Goal: Task Accomplishment & Management: Use online tool/utility

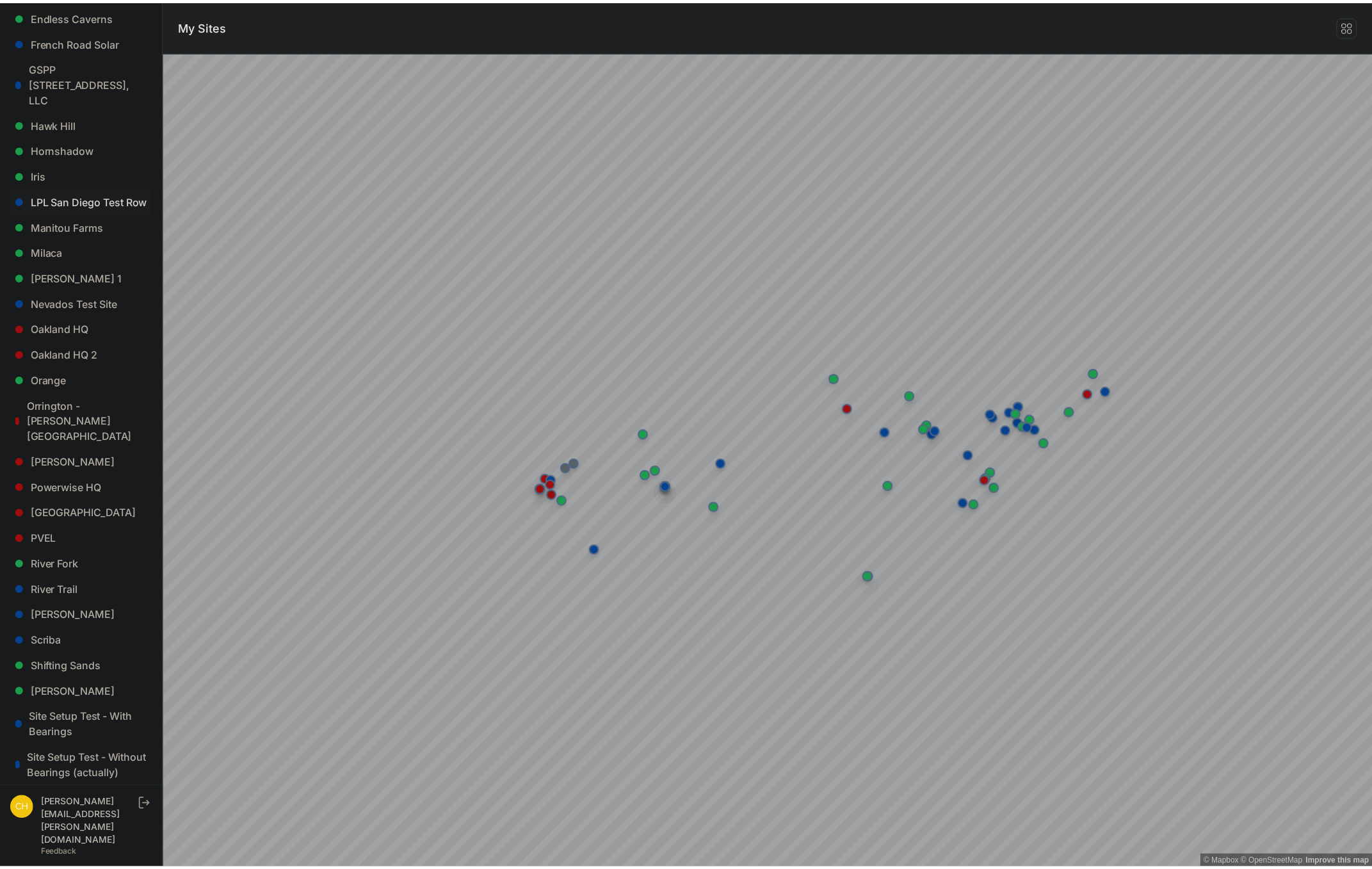
scroll to position [640, 0]
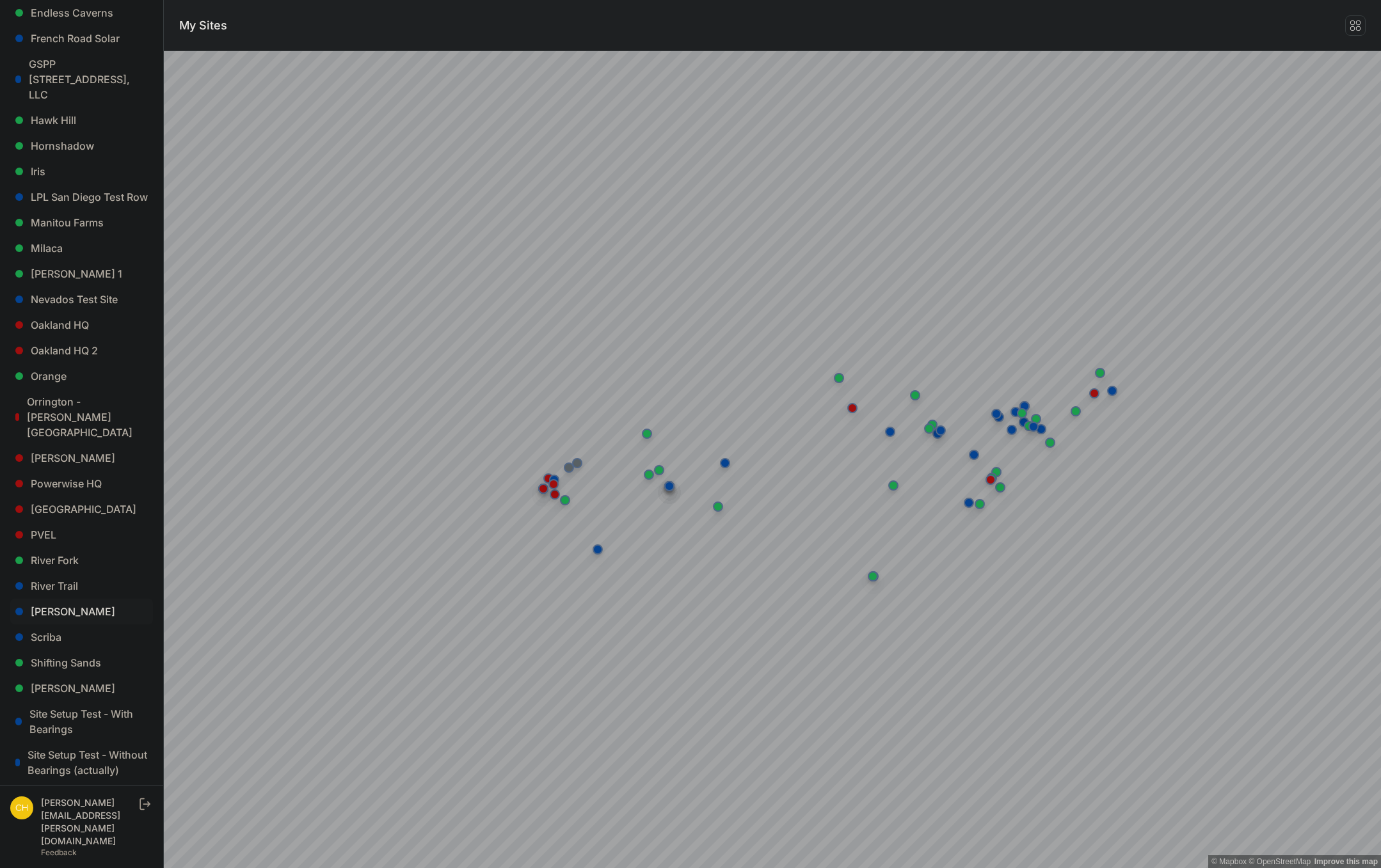
click at [77, 599] on link "[PERSON_NAME]" at bounding box center [82, 611] width 143 height 26
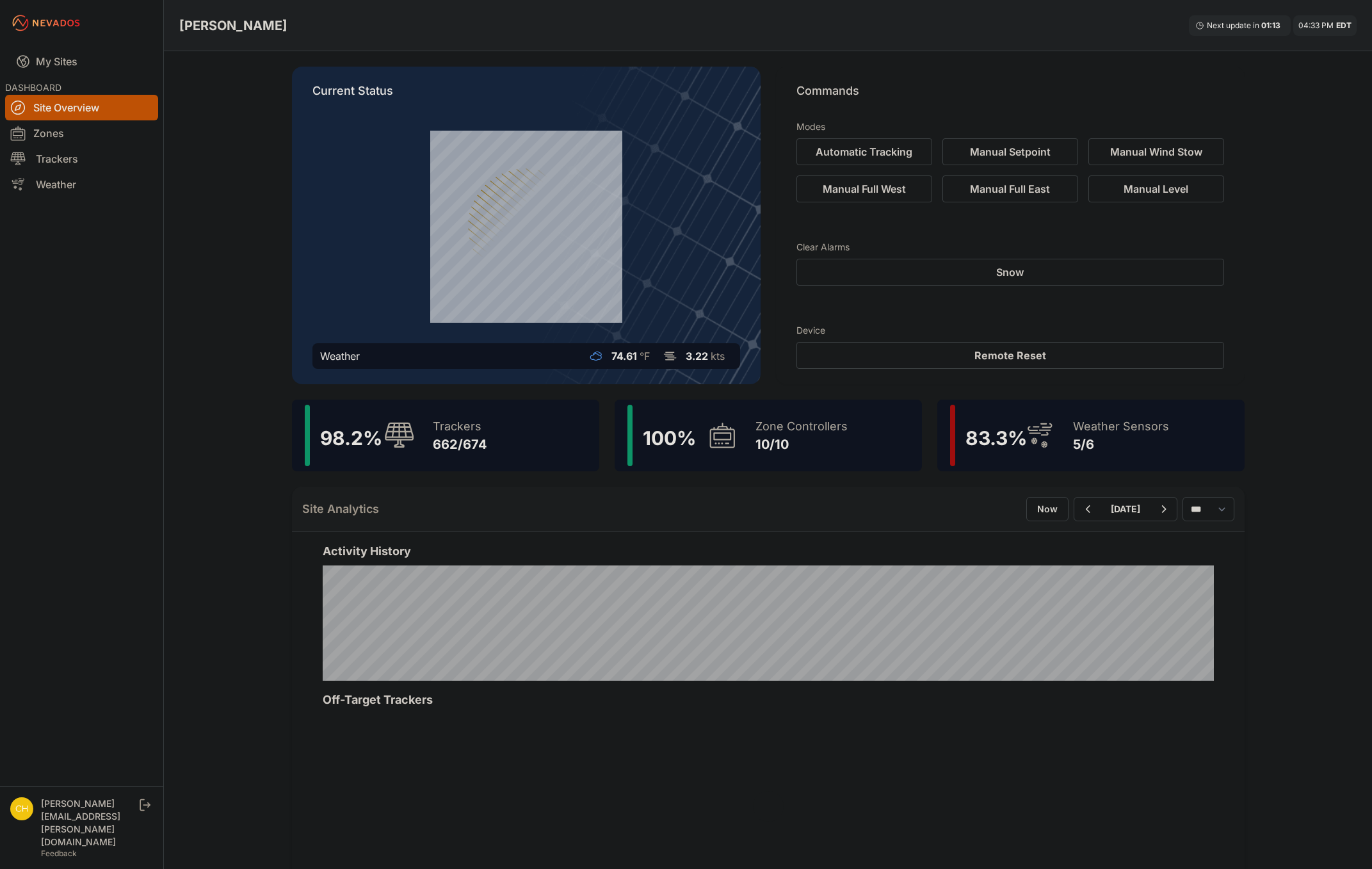
click at [517, 446] on div "98.2 % Trackers 662/674" at bounding box center [445, 436] width 308 height 72
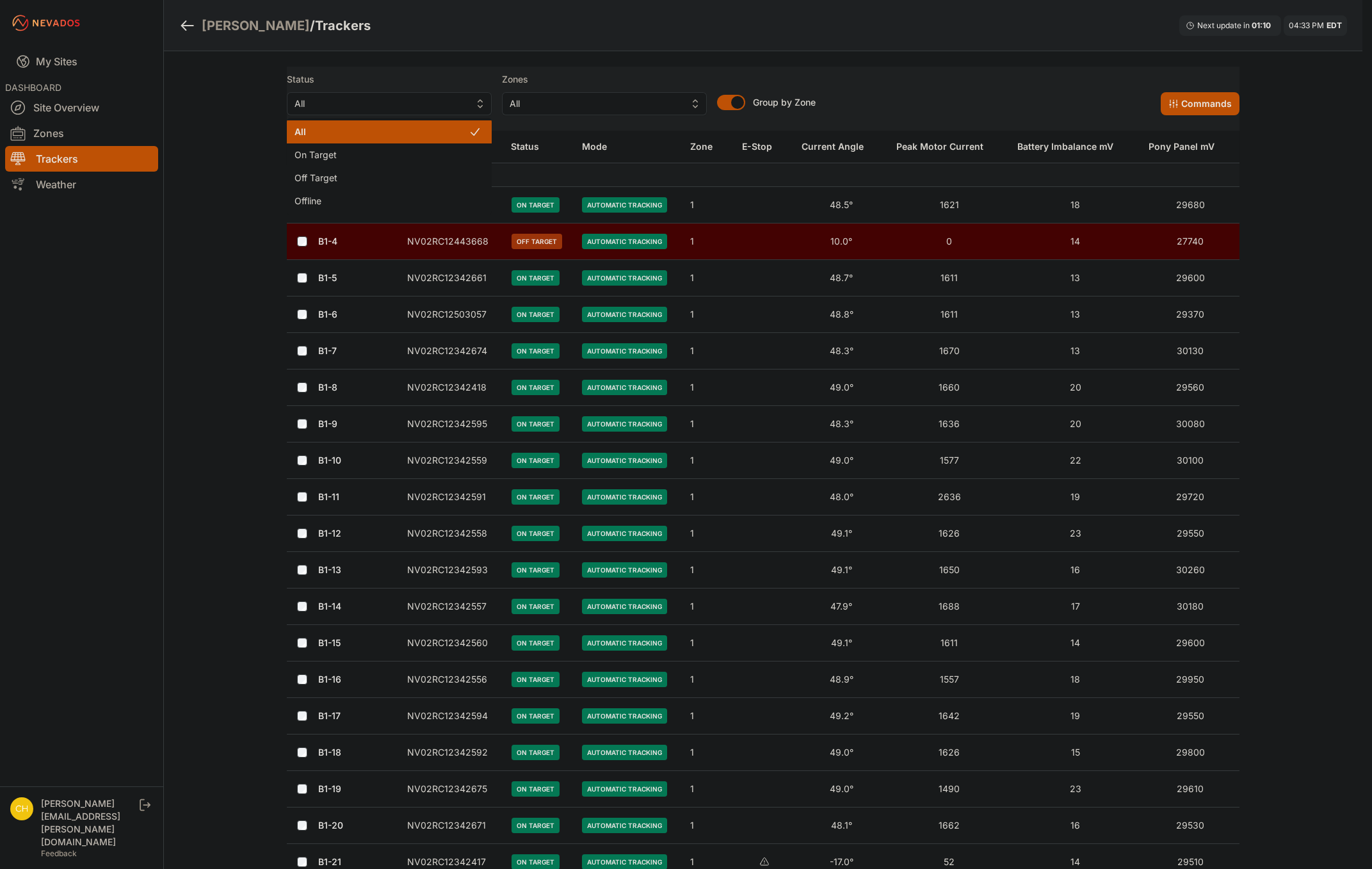
click at [476, 108] on button "All" at bounding box center [389, 103] width 205 height 23
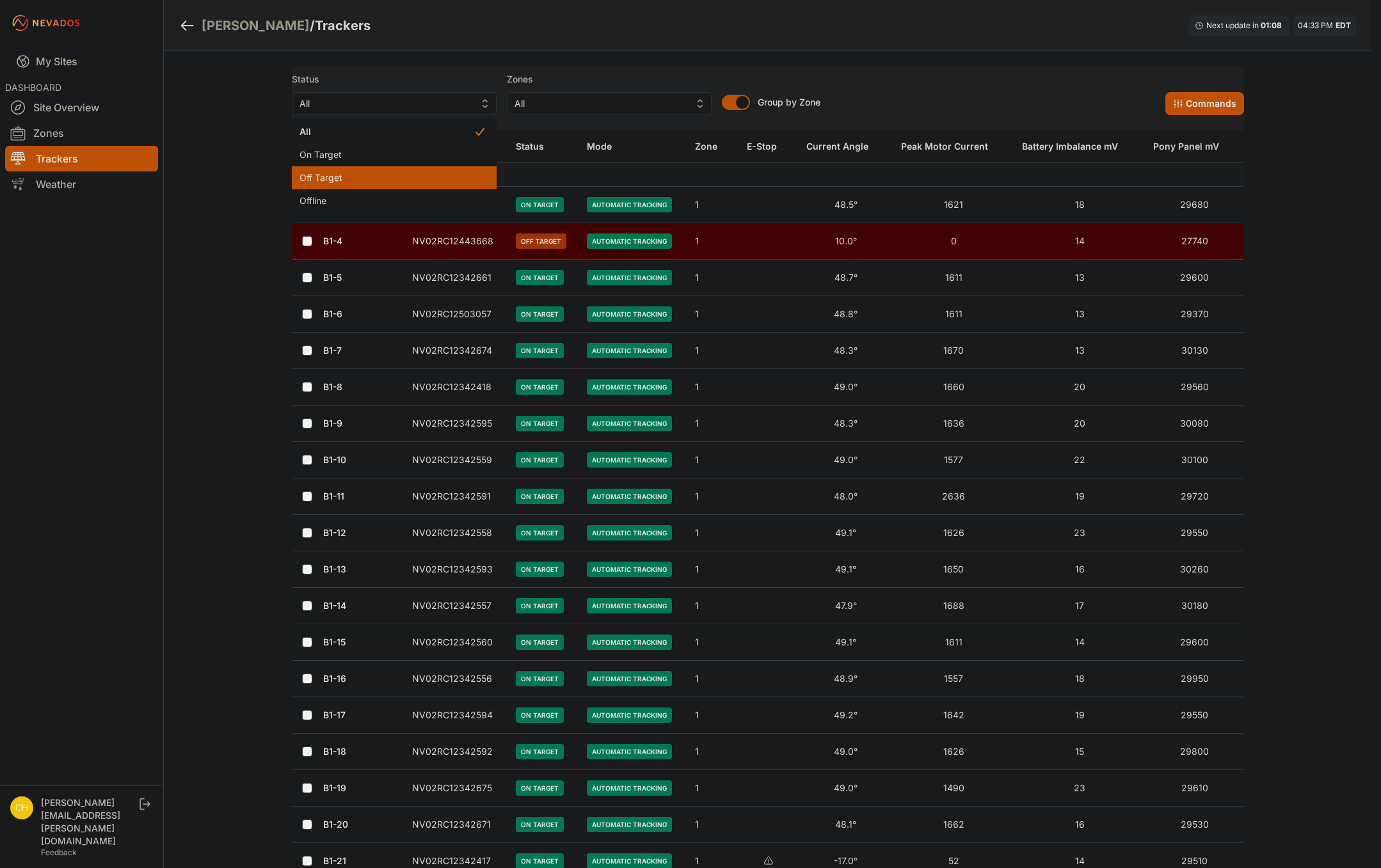
click at [452, 170] on div "Off Target" at bounding box center [394, 177] width 204 height 23
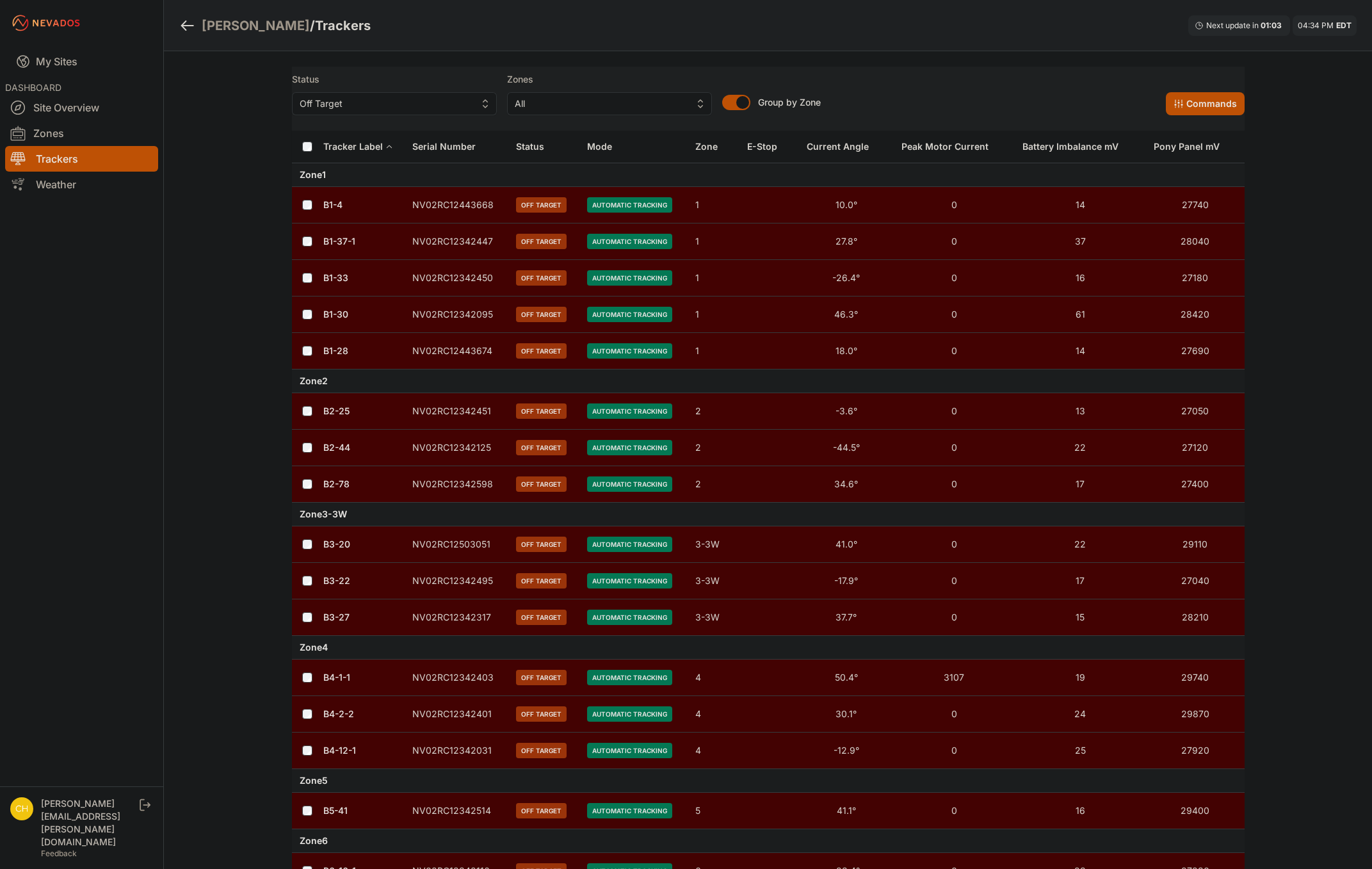
click at [470, 449] on td "NV02RC12342125" at bounding box center [456, 448] width 104 height 37
click at [463, 451] on td "NV02RC12342125" at bounding box center [456, 448] width 104 height 37
click at [336, 443] on link "B2-44" at bounding box center [337, 447] width 27 height 11
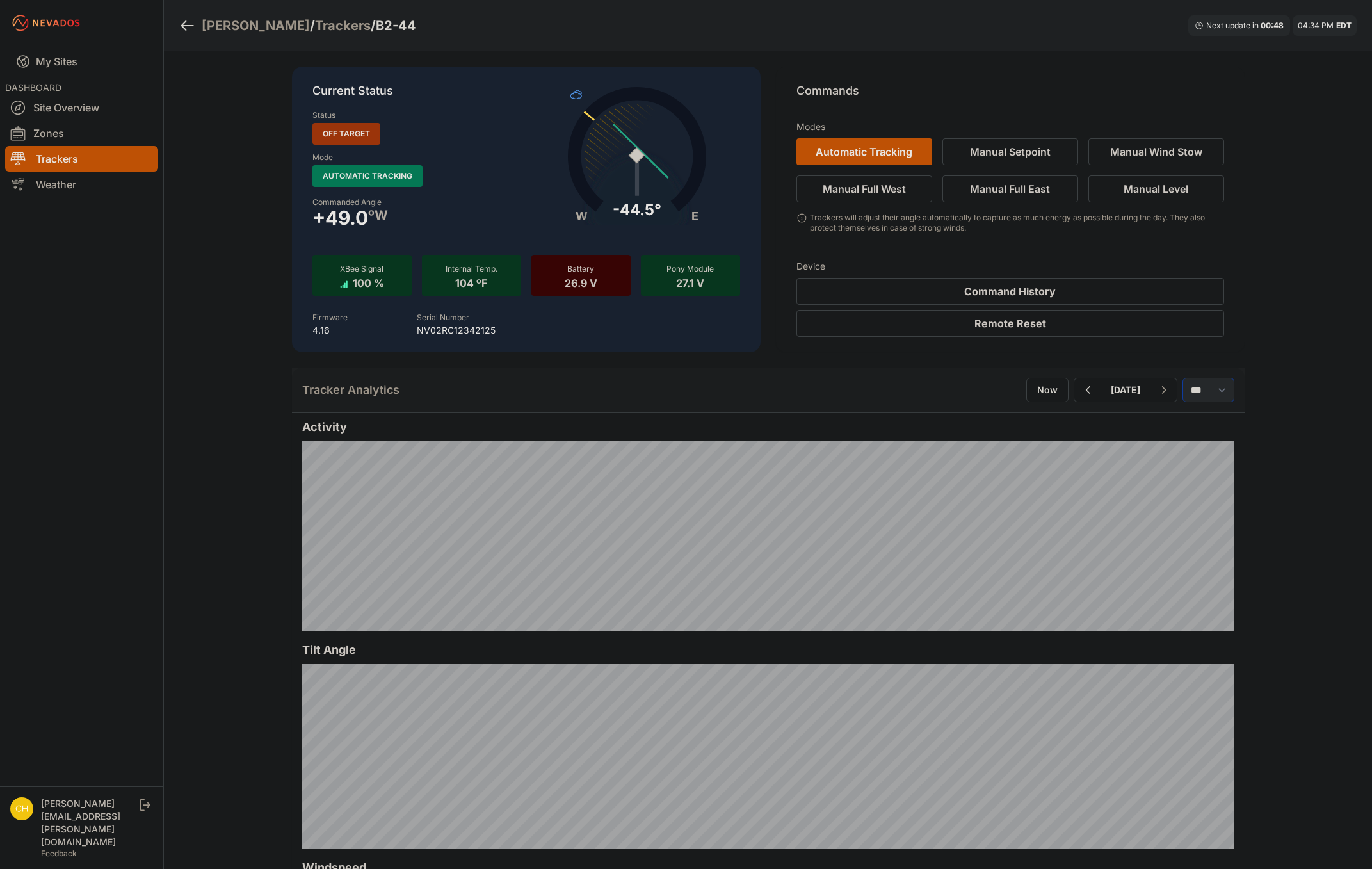
click at [1219, 398] on select "*** **** *****" at bounding box center [1208, 390] width 52 height 24
click at [1183, 378] on select "*** **** *****" at bounding box center [1208, 390] width 52 height 24
click at [1042, 394] on icon "button" at bounding box center [1049, 390] width 16 height 15
click at [1042, 395] on icon "button" at bounding box center [1049, 390] width 16 height 15
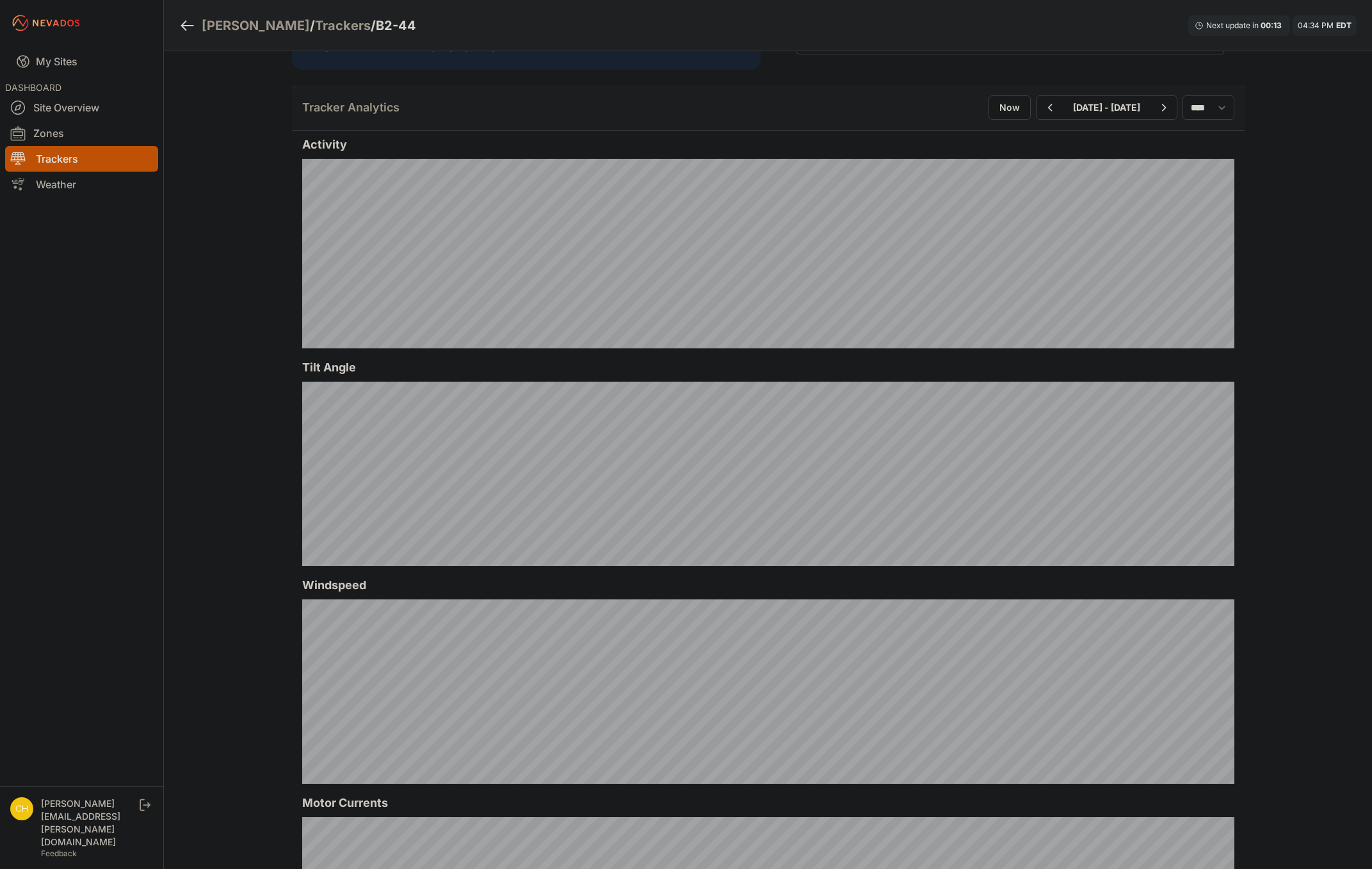
scroll to position [192, 0]
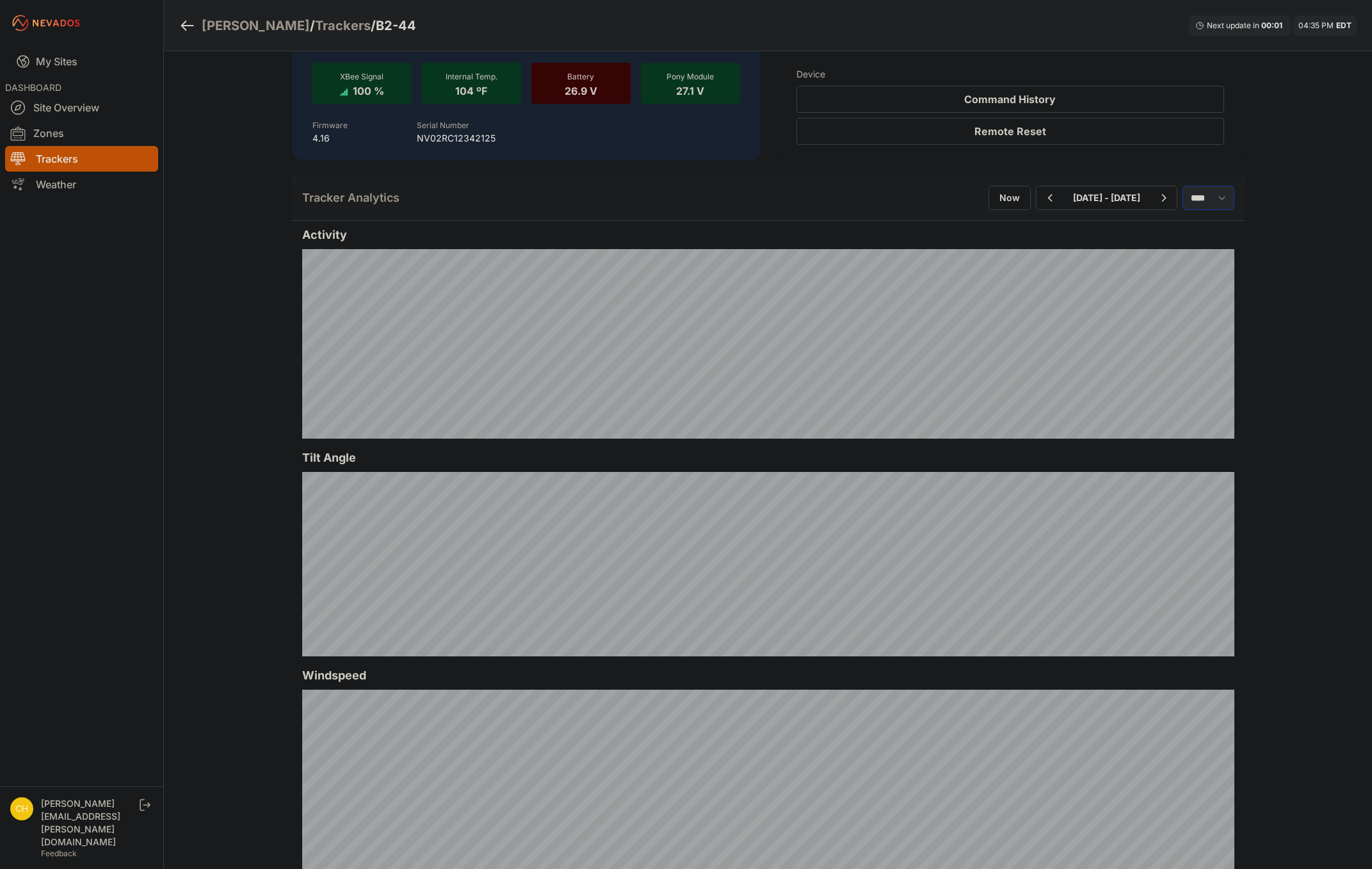
click at [1205, 198] on select "*** **** *****" at bounding box center [1208, 198] width 52 height 24
click at [1183, 186] on select "*** **** *****" at bounding box center [1208, 198] width 52 height 24
select select "*****"
click at [1106, 198] on div "Current Status Status Off Target Mode Automatic Tracking Commanded Angle + 49.0…" at bounding box center [768, 814] width 984 height 1912
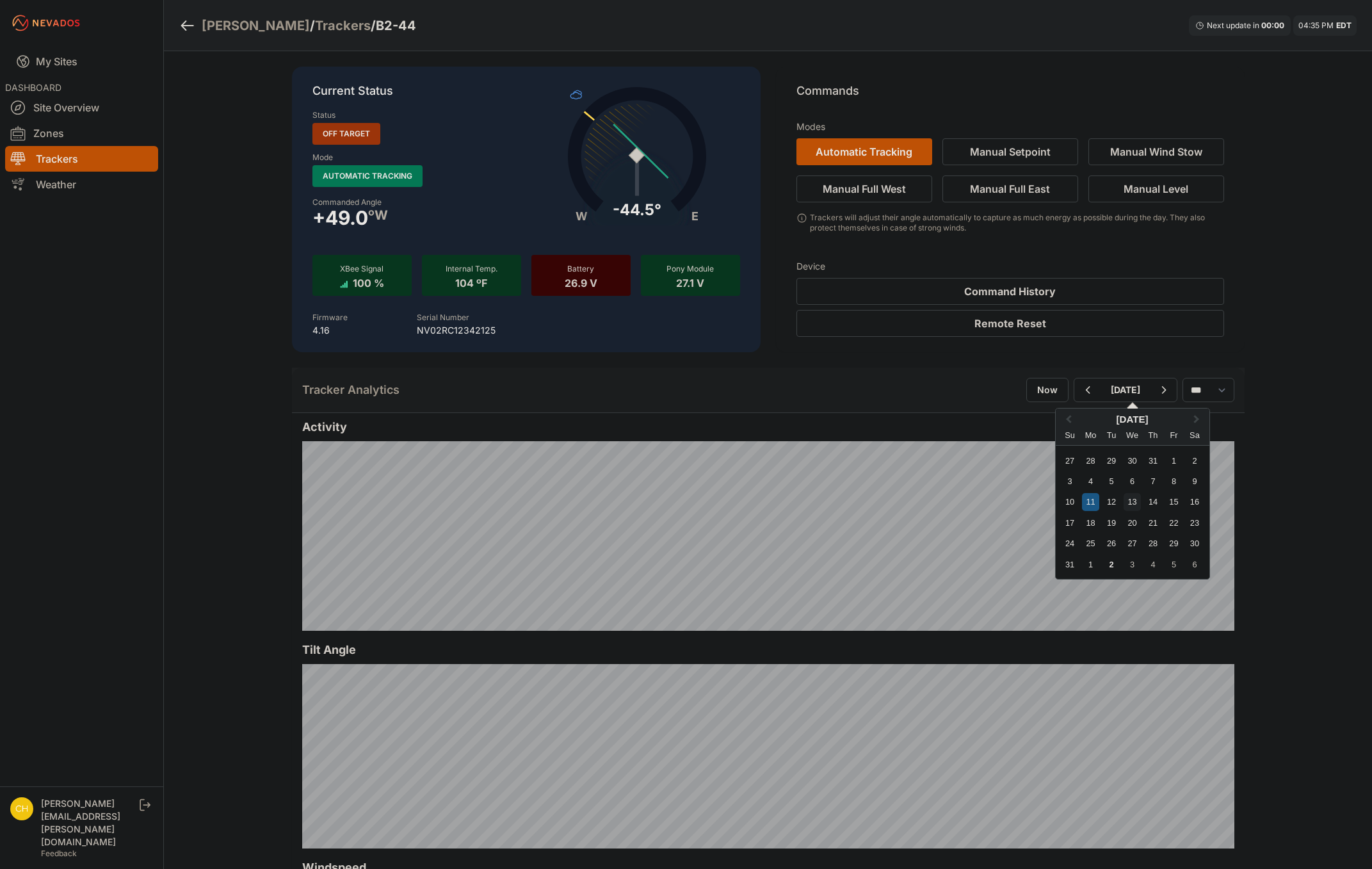
click at [1124, 497] on div "13" at bounding box center [1132, 501] width 17 height 17
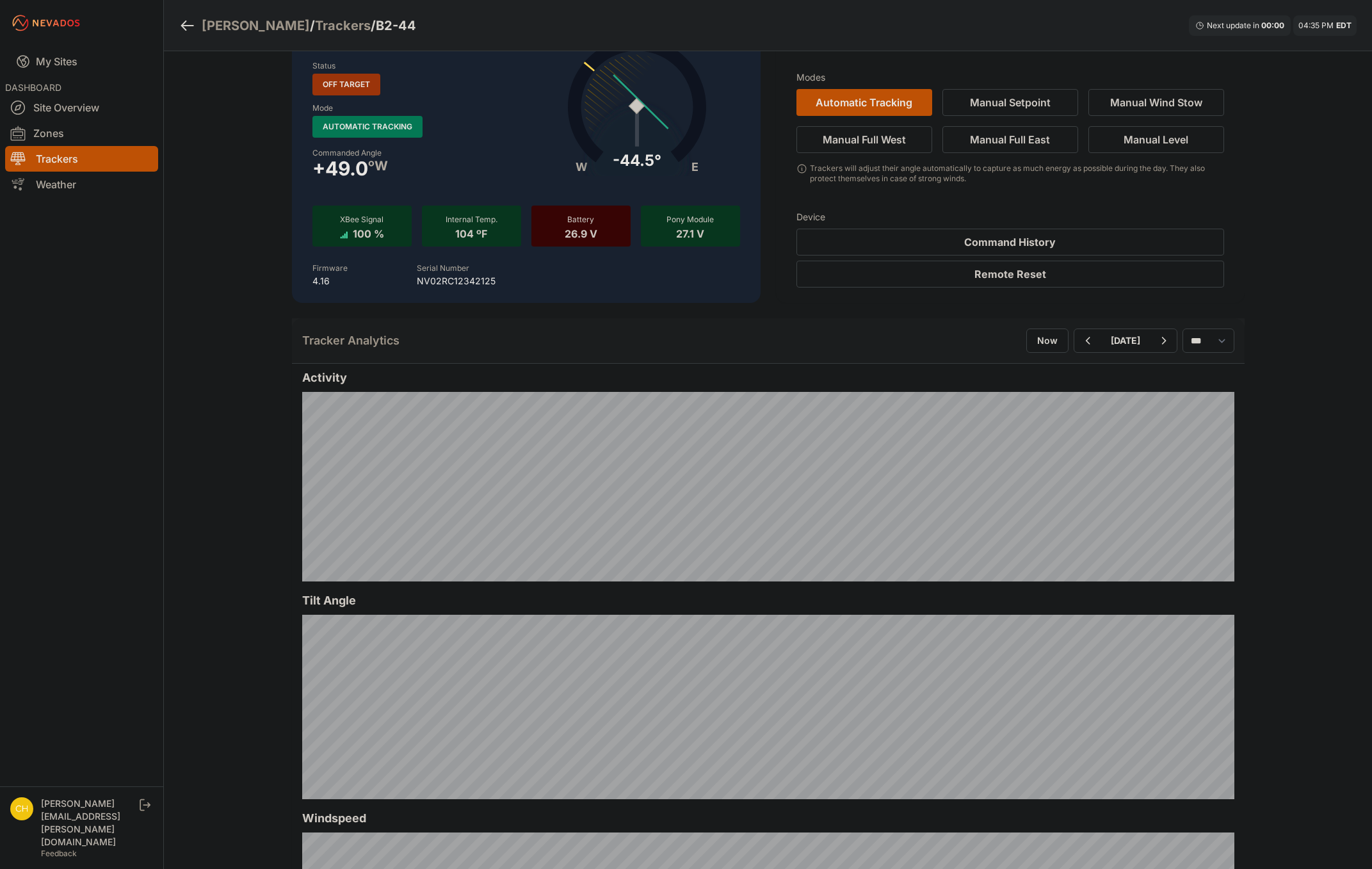
scroll to position [64, 0]
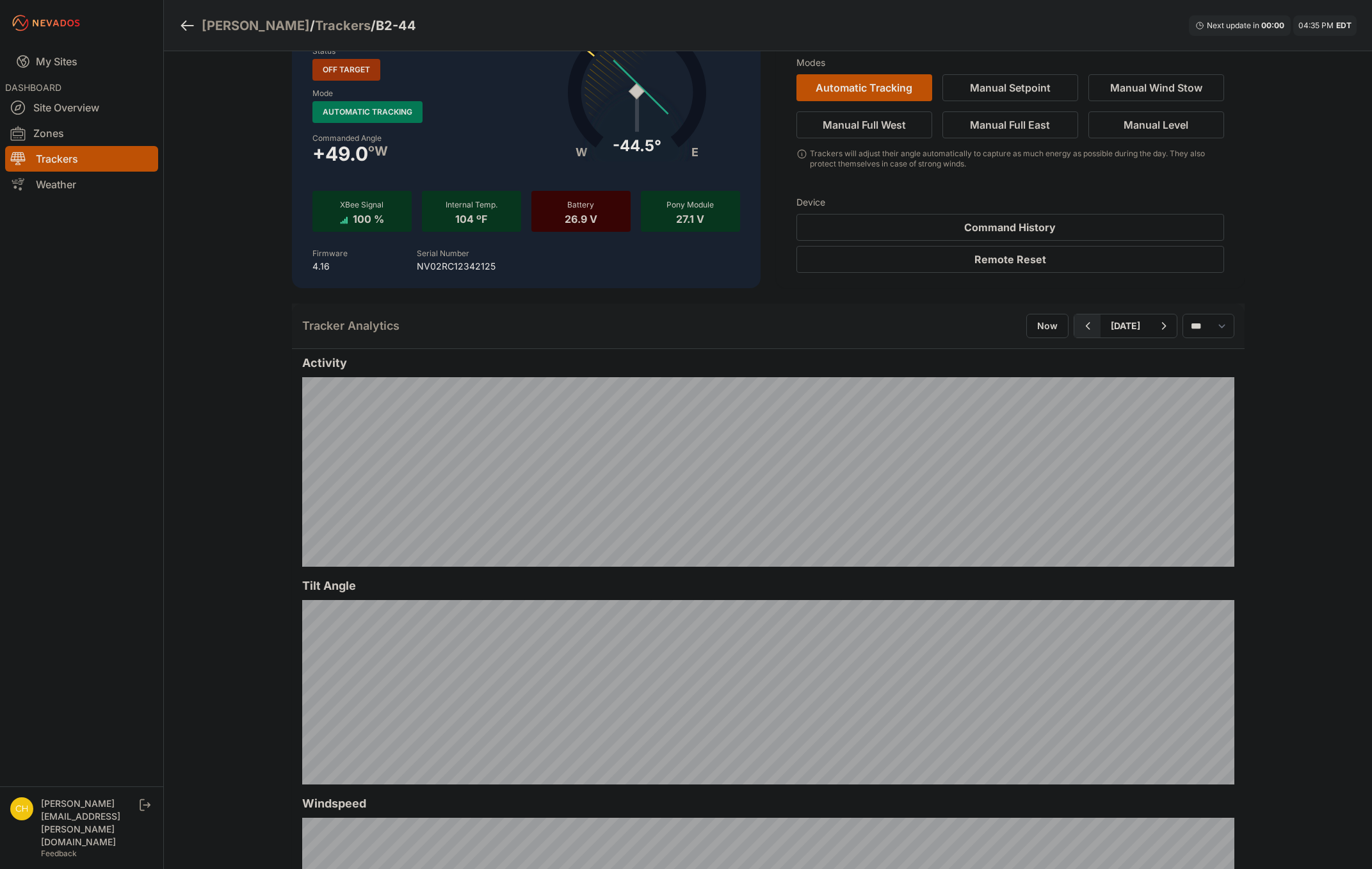
click at [1080, 330] on icon "button" at bounding box center [1087, 326] width 16 height 15
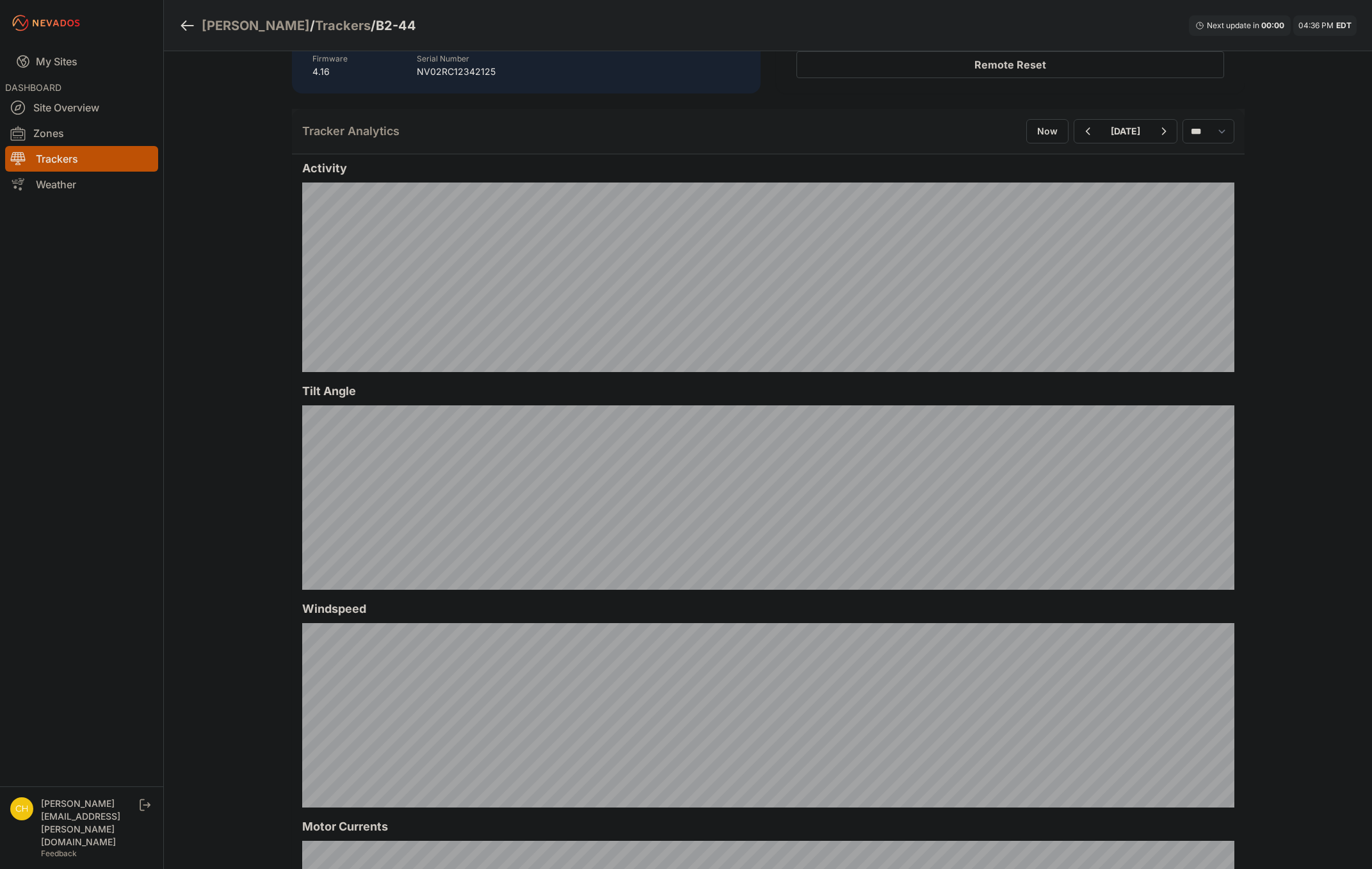
scroll to position [113, 0]
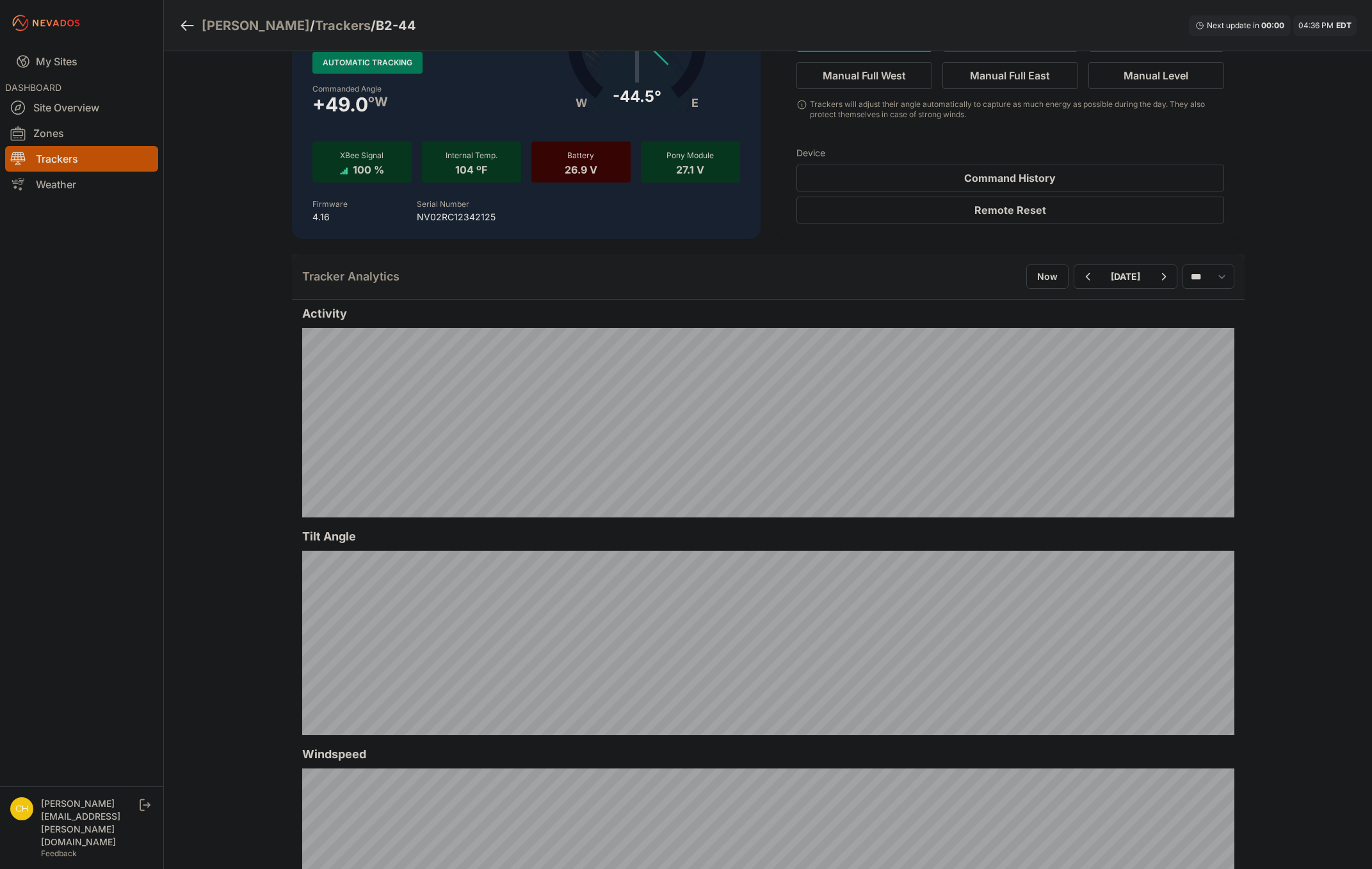
click at [1116, 218] on button "Remote Reset" at bounding box center [1010, 209] width 428 height 27
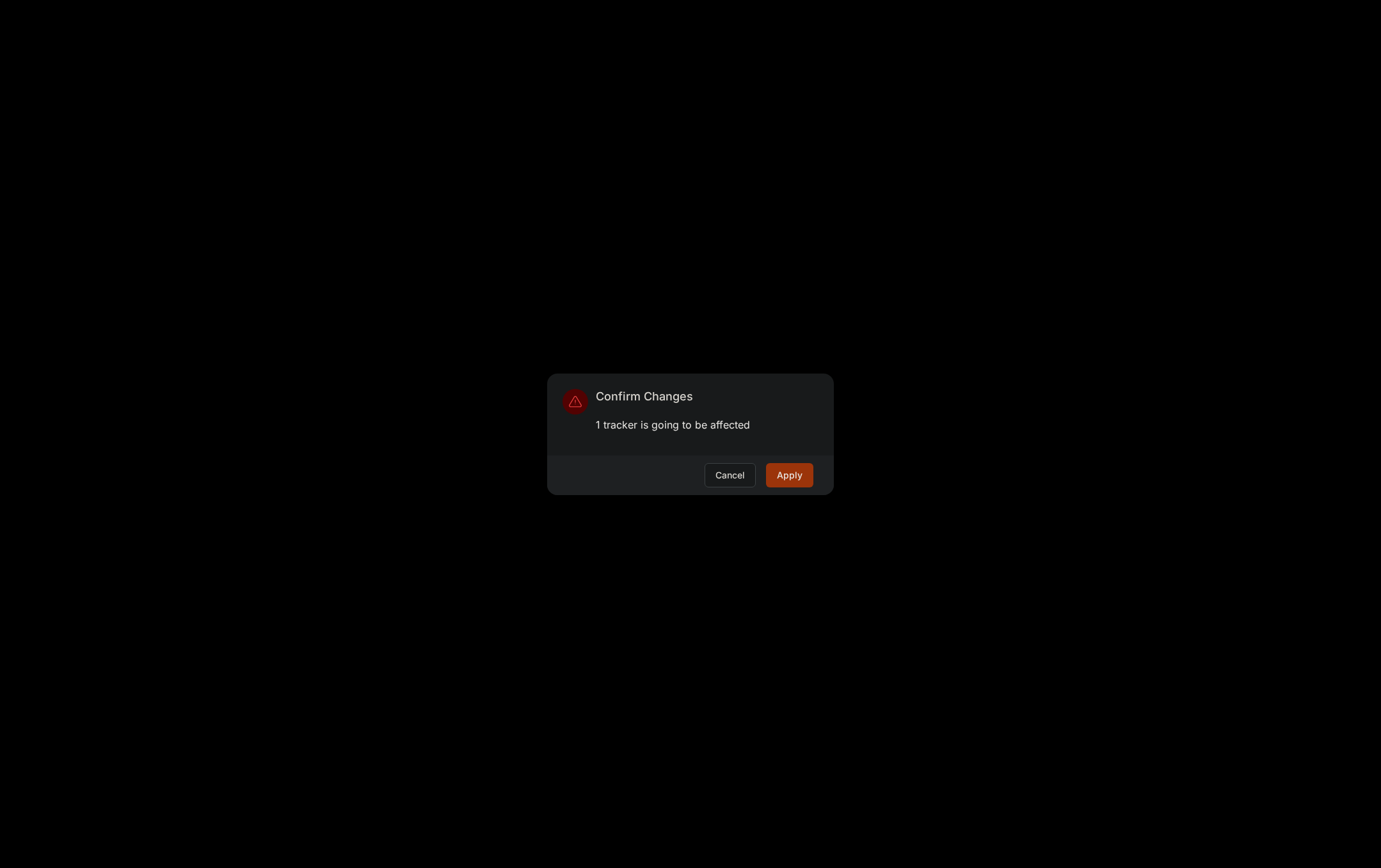
click at [785, 469] on button "Apply" at bounding box center [790, 475] width 48 height 24
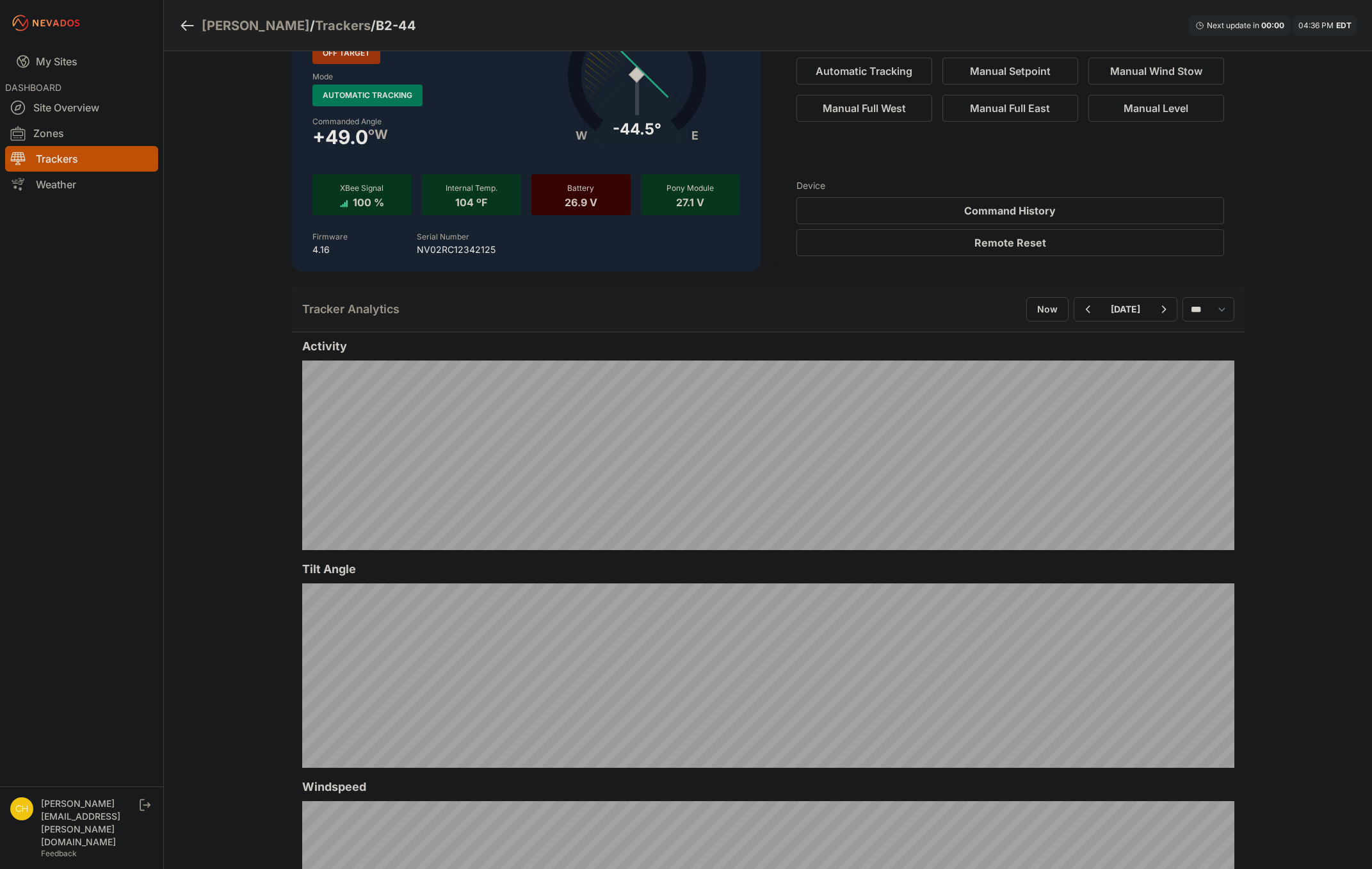
scroll to position [0, 0]
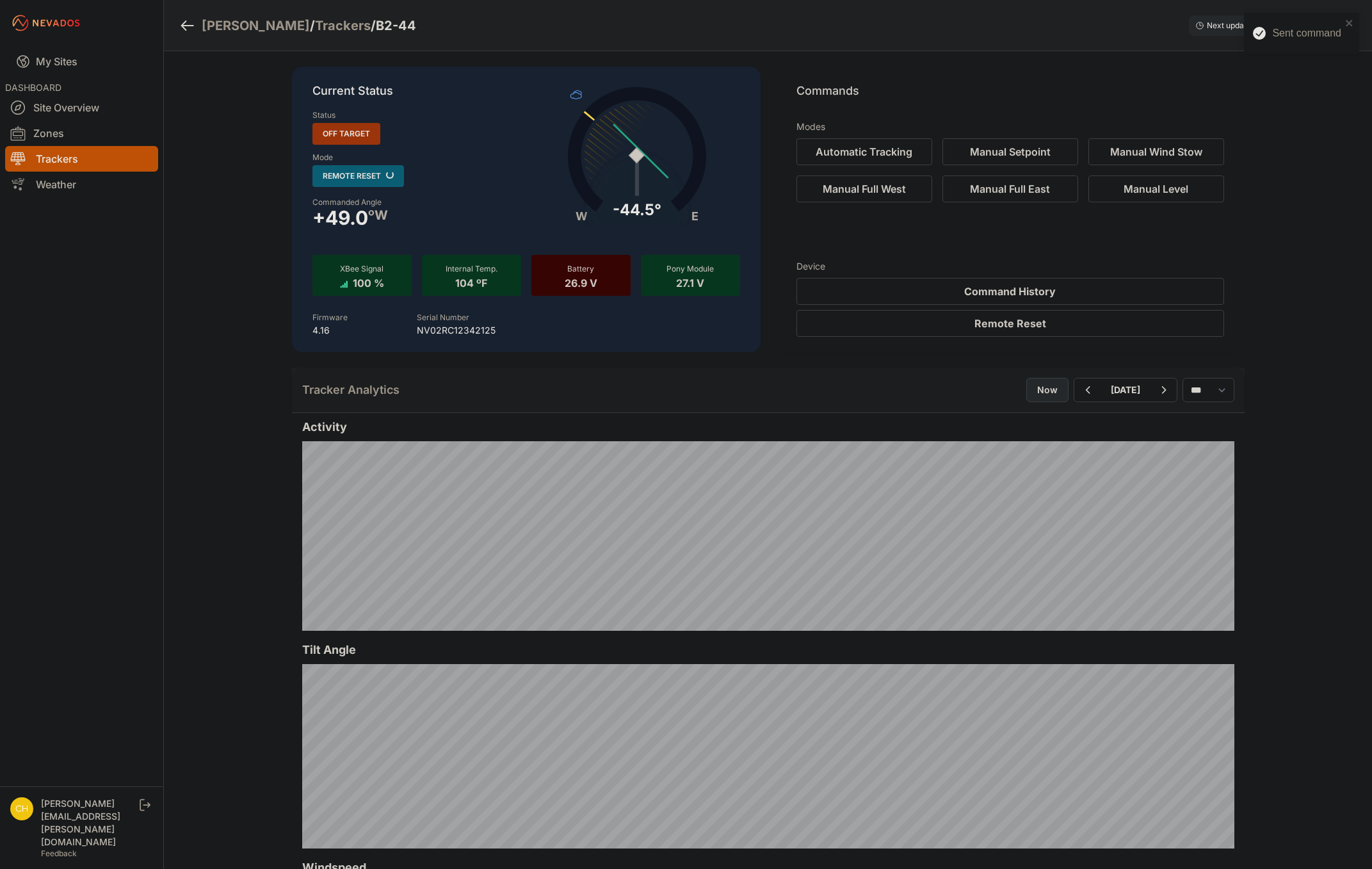
click at [1026, 392] on button "Now" at bounding box center [1047, 390] width 42 height 24
click at [1344, 22] on div "Sent command" at bounding box center [1297, 32] width 96 height 23
click at [1144, 293] on button "Command History" at bounding box center [1010, 291] width 428 height 27
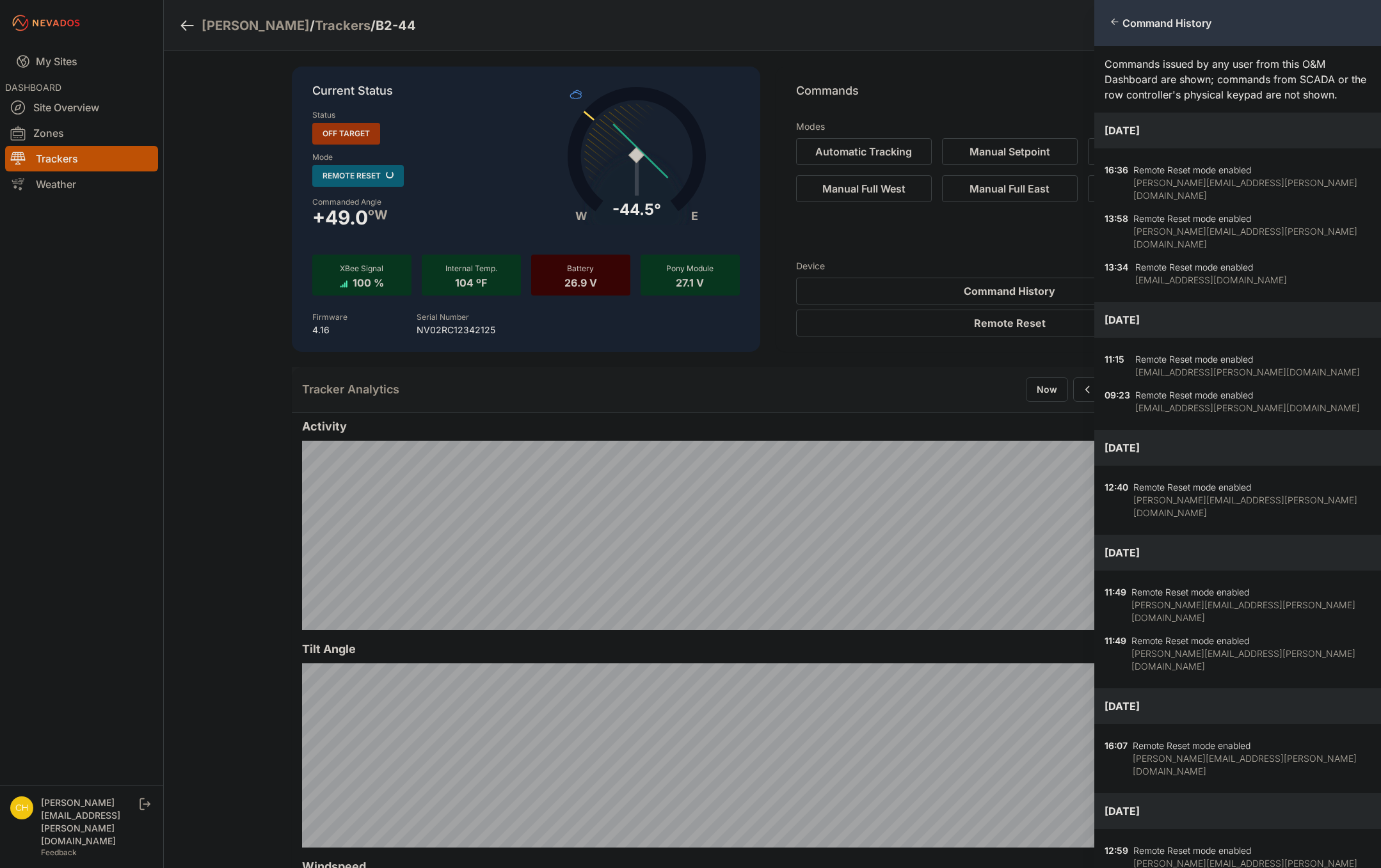
click at [790, 409] on div "Close panel Command History Commands issued by any user from this O&M Dashboard…" at bounding box center [690, 434] width 1381 height 868
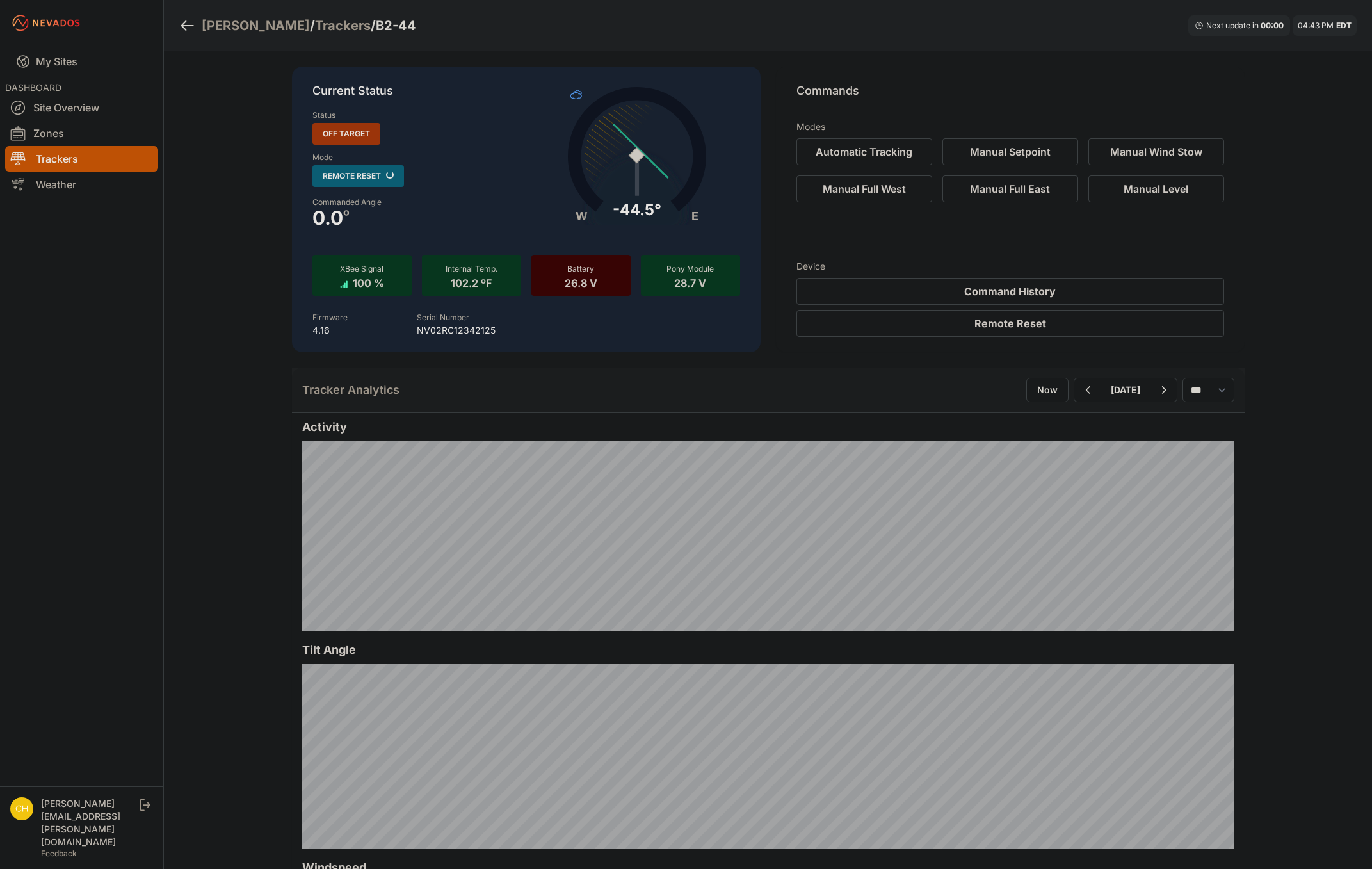
drag, startPoint x: 496, startPoint y: 409, endPoint x: 502, endPoint y: 395, distance: 15.2
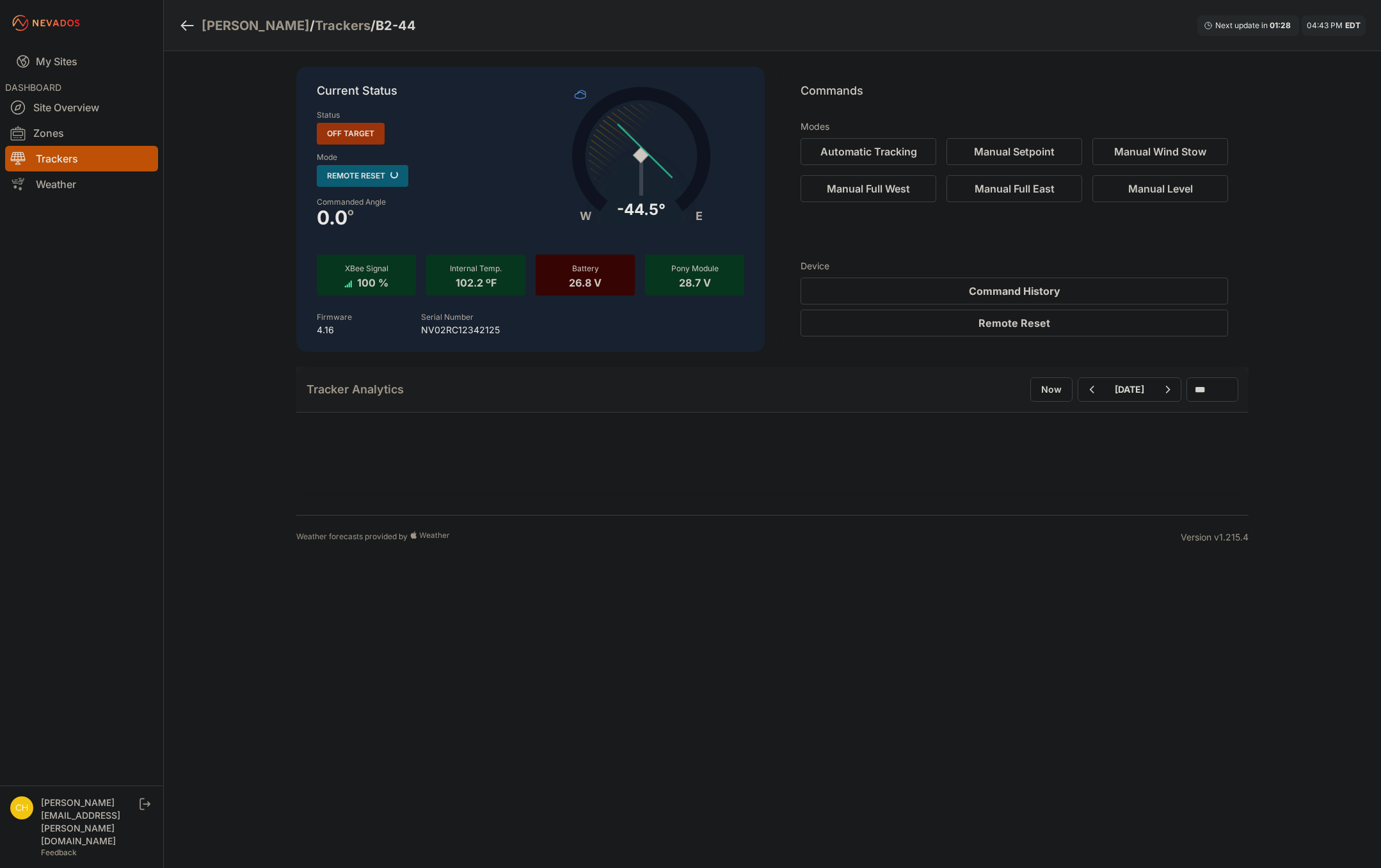
drag, startPoint x: 238, startPoint y: 171, endPoint x: 292, endPoint y: 164, distance: 54.5
drag, startPoint x: 293, startPoint y: 164, endPoint x: 294, endPoint y: 171, distance: 7.1
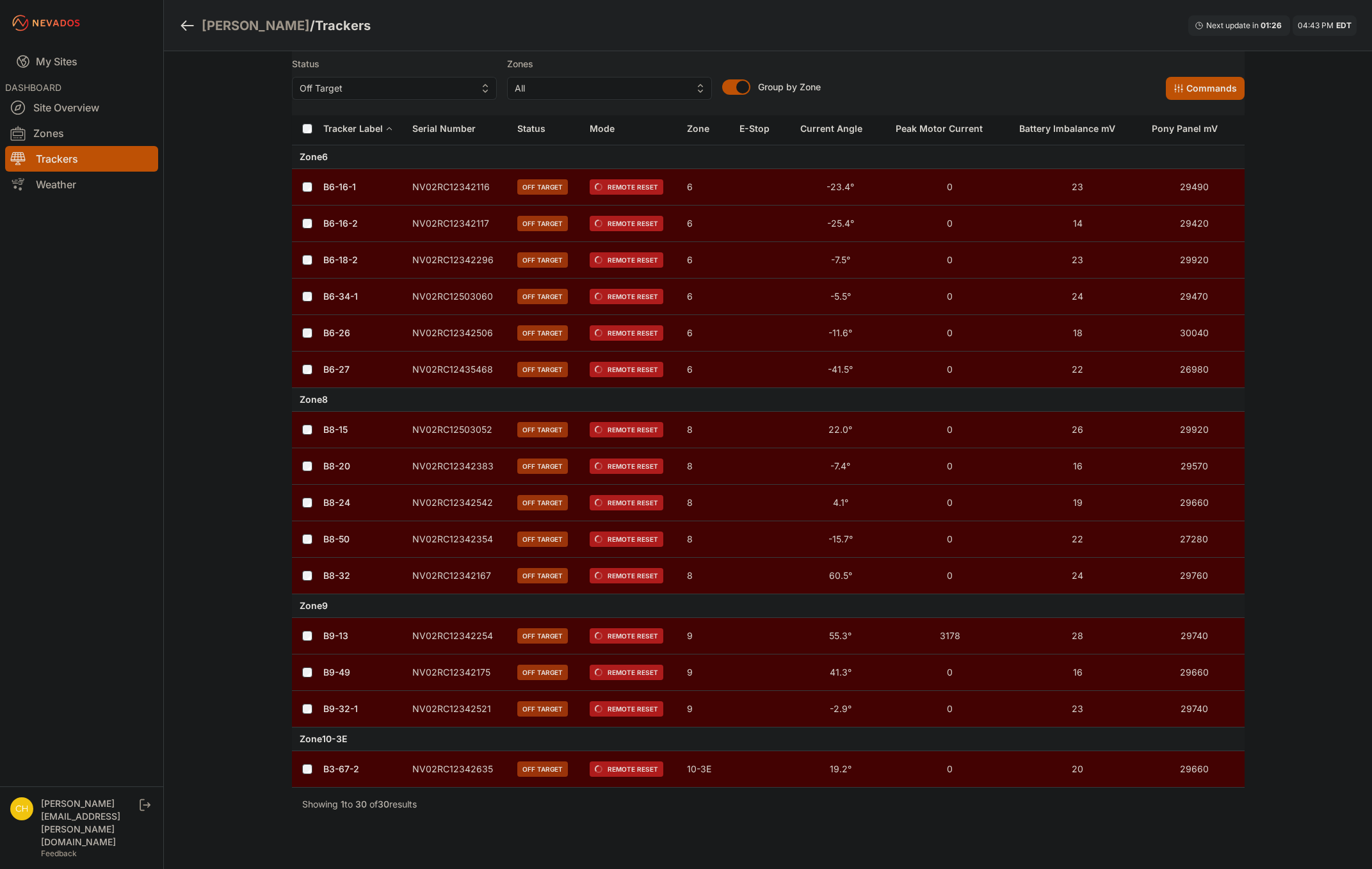
scroll to position [731, 0]
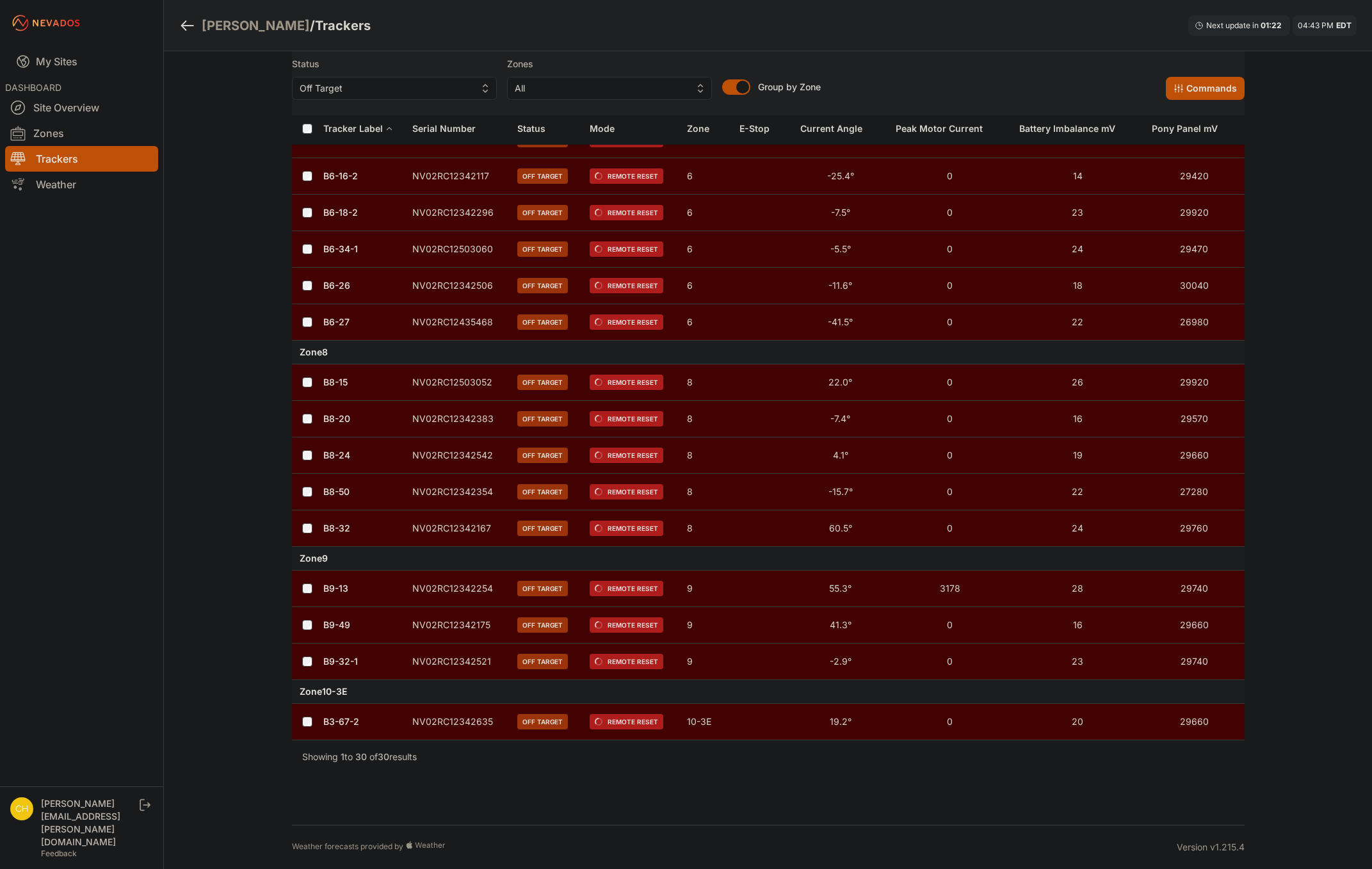
click at [336, 453] on link "B8-24" at bounding box center [337, 455] width 27 height 11
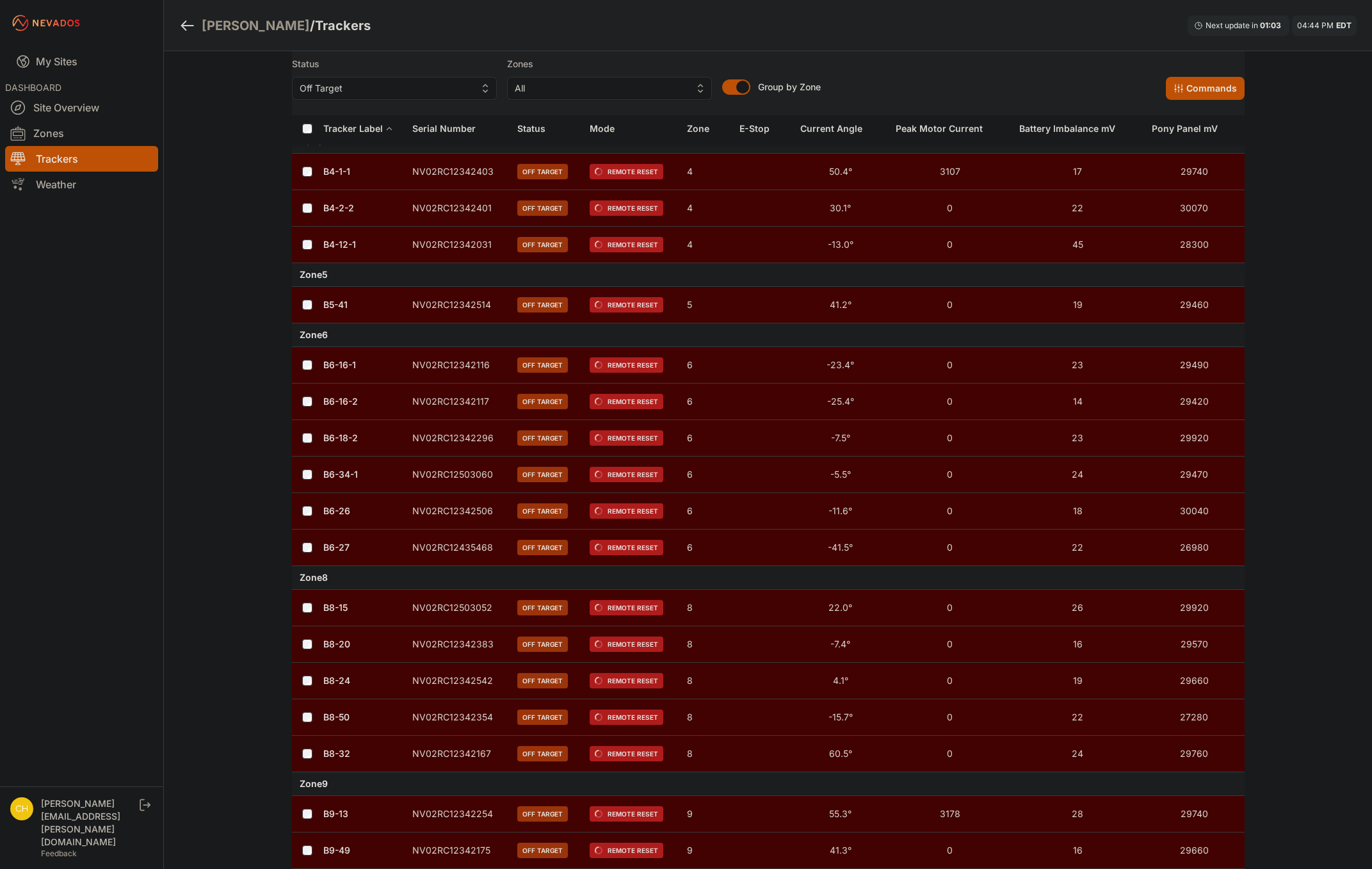
scroll to position [731, 0]
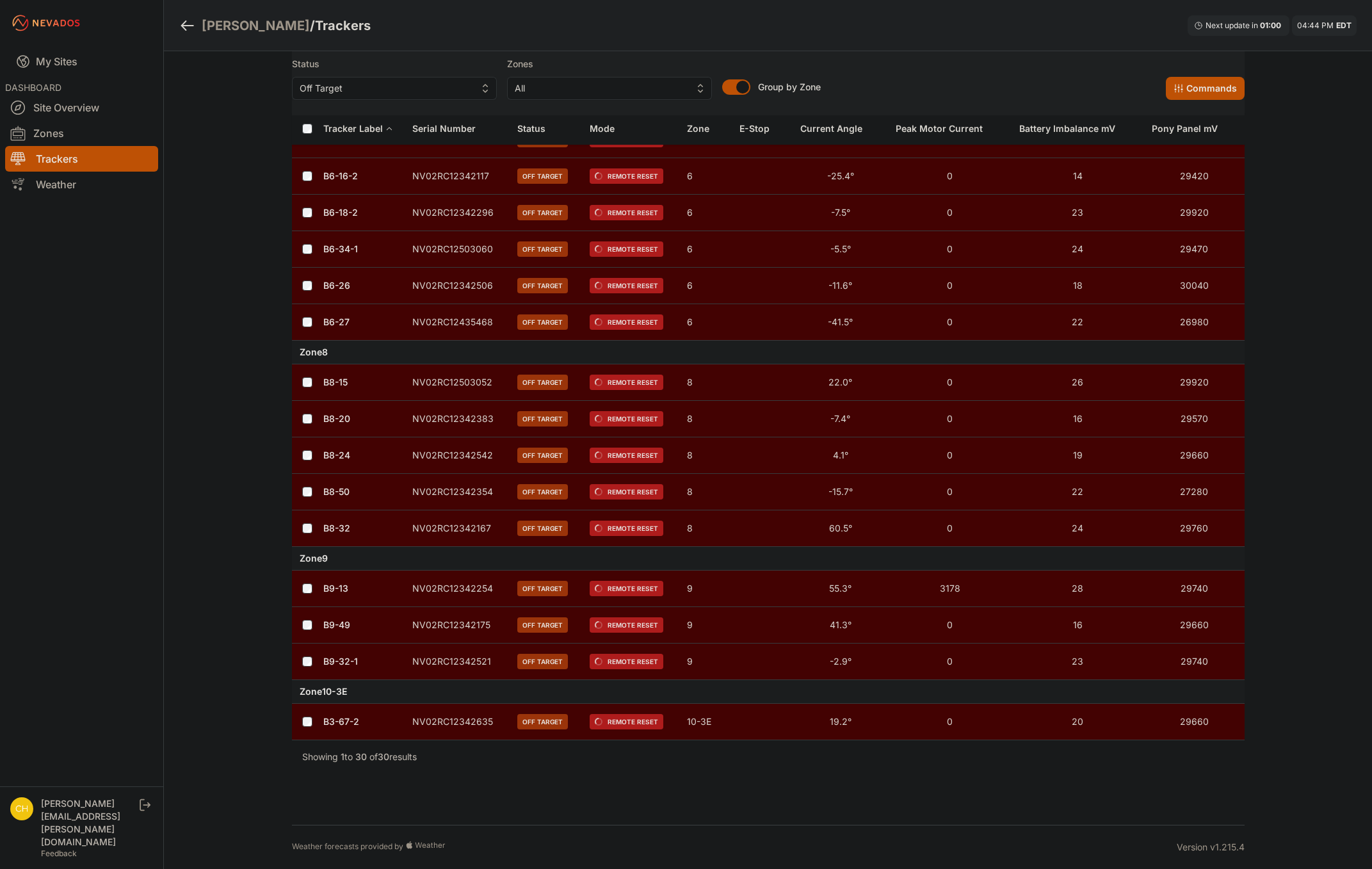
click at [458, 716] on td "NV02RC12342635" at bounding box center [457, 722] width 106 height 37
click at [341, 731] on td "B3-67-2" at bounding box center [364, 722] width 82 height 37
click at [344, 727] on link "B3-67-2" at bounding box center [341, 722] width 36 height 11
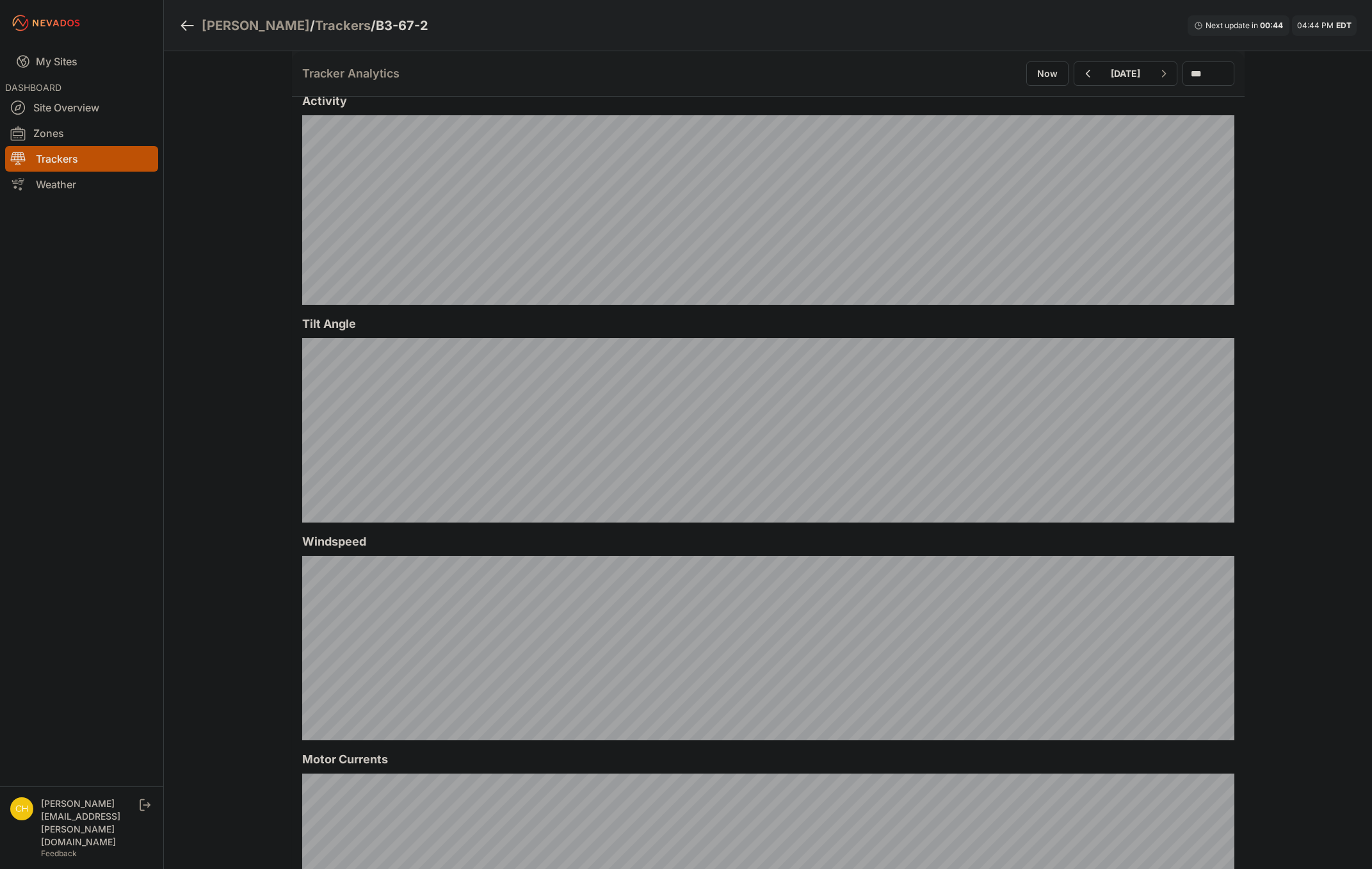
scroll to position [306, 0]
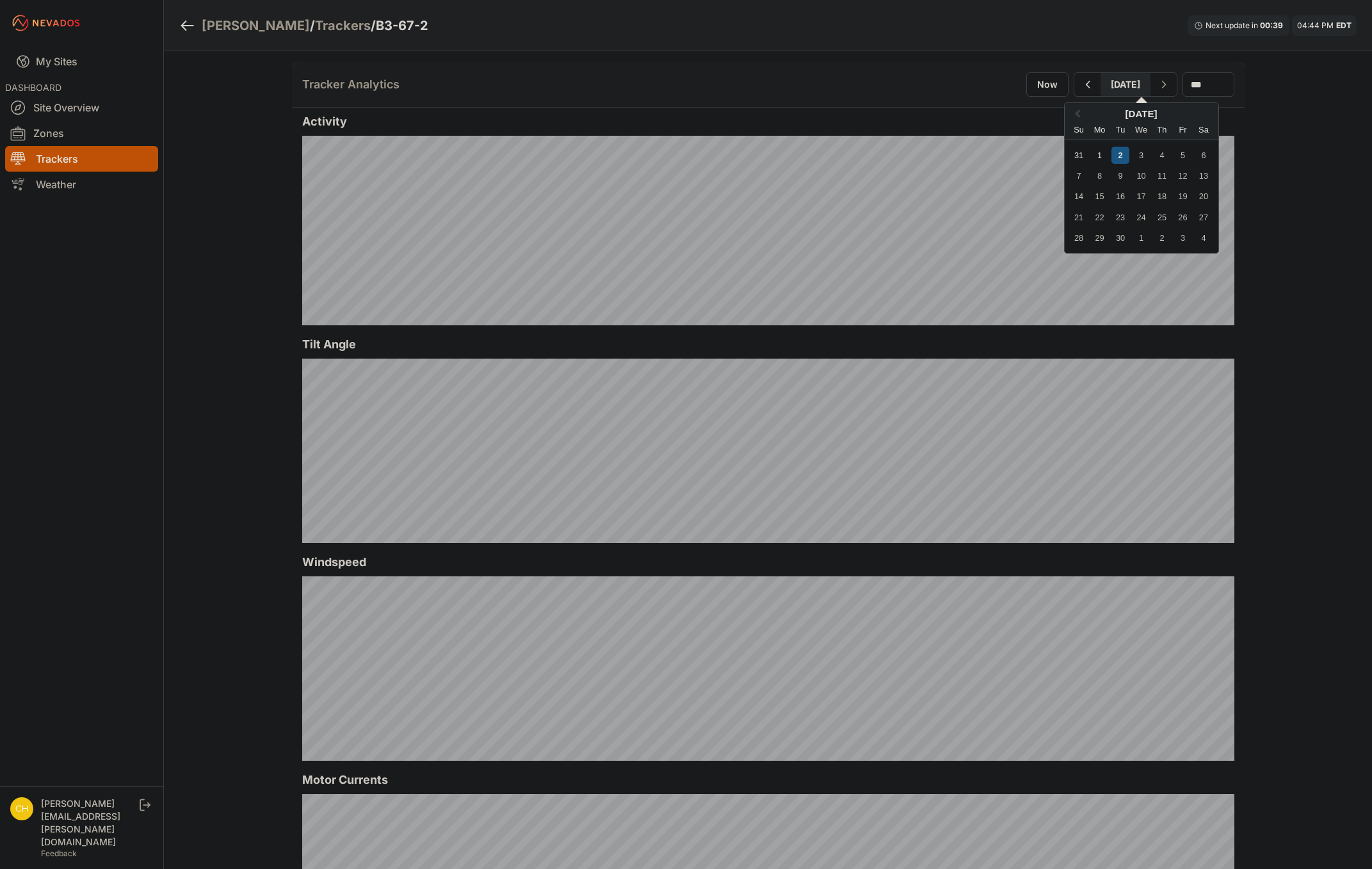
click at [1129, 84] on button "September 02" at bounding box center [1125, 84] width 50 height 23
click at [1066, 116] on button "Previous Month" at bounding box center [1076, 115] width 21 height 21
click at [1133, 201] on div "13" at bounding box center [1141, 196] width 17 height 17
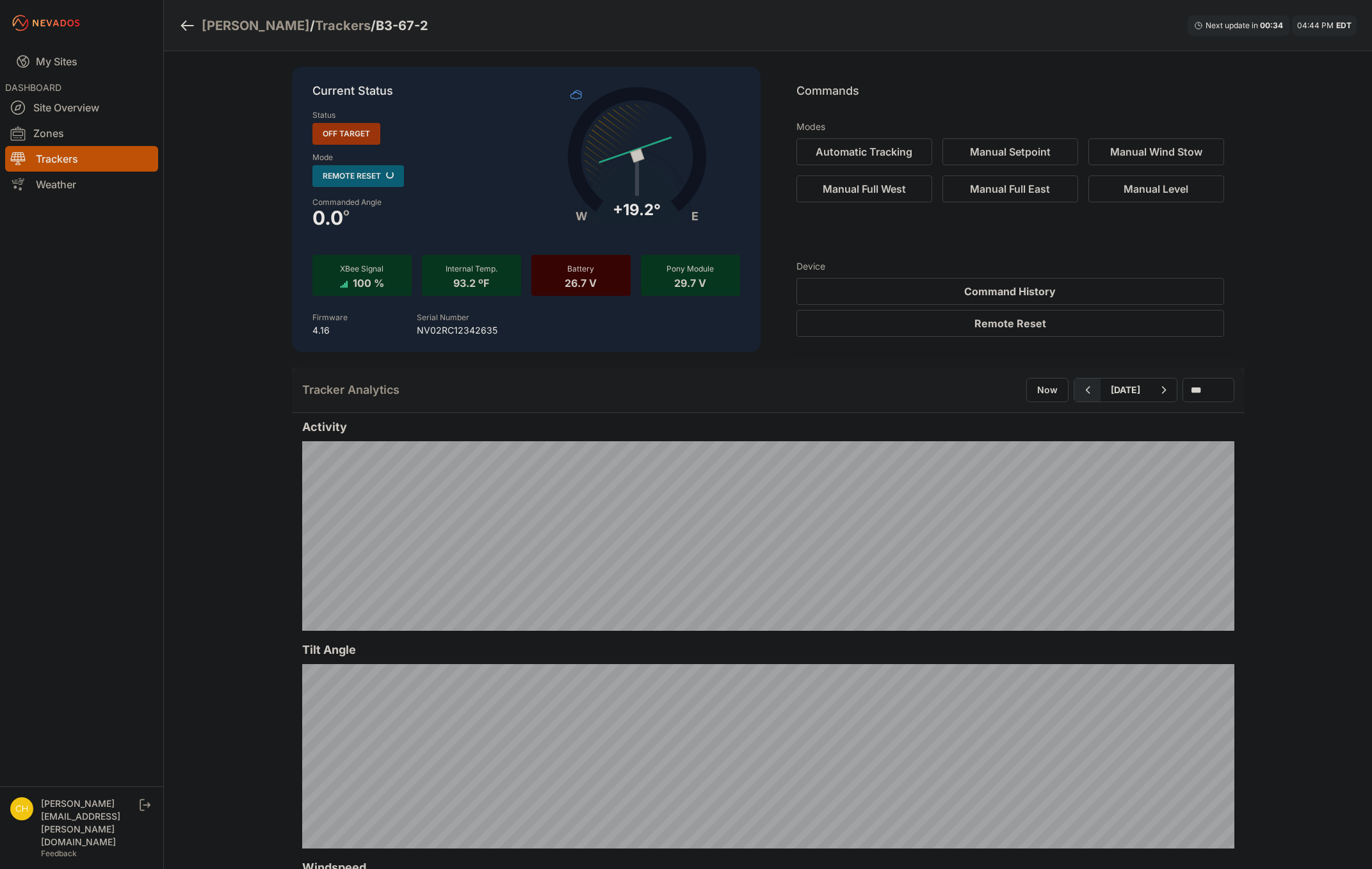
click at [1080, 394] on icon "button" at bounding box center [1087, 390] width 16 height 15
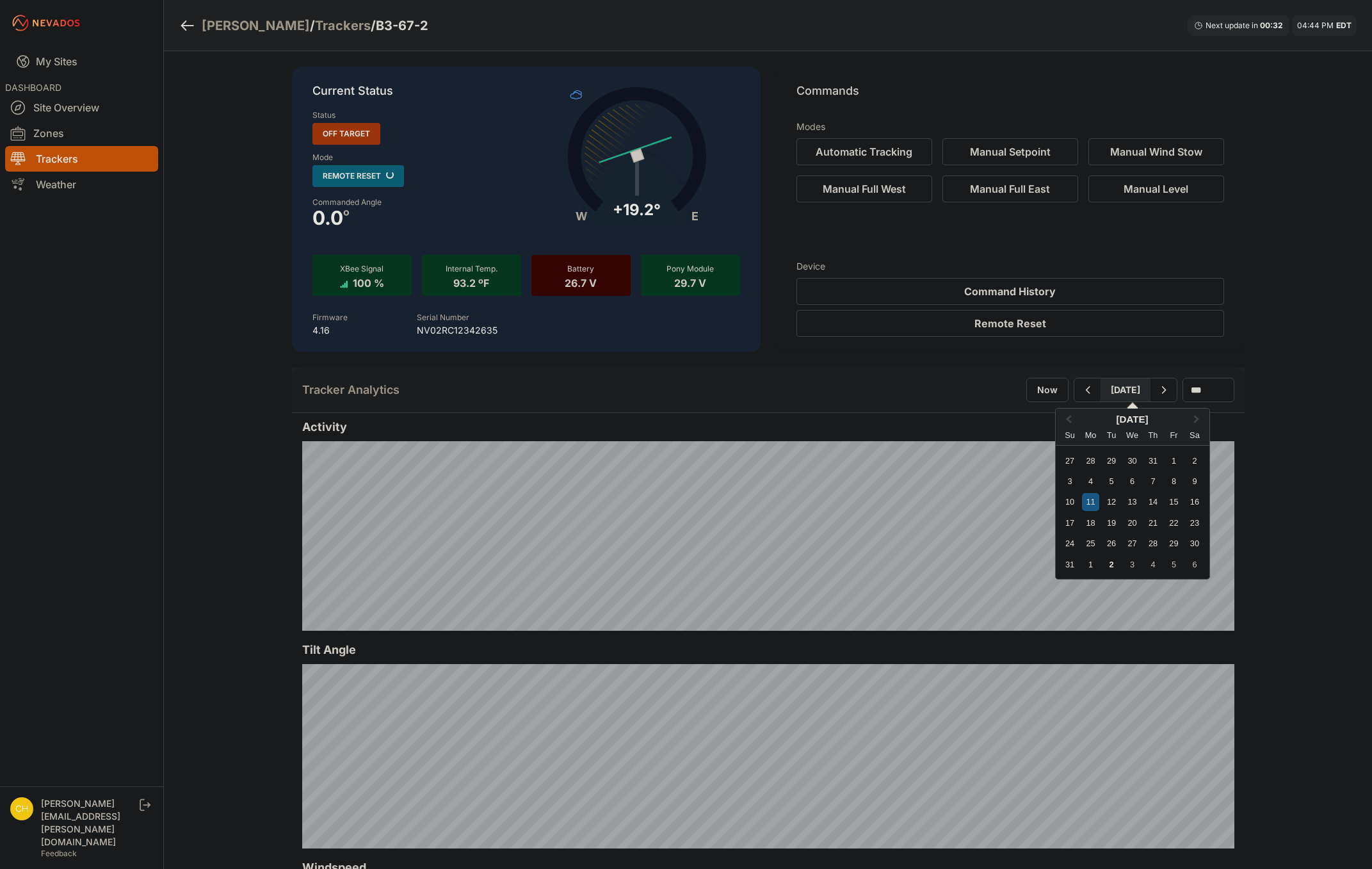
click at [1100, 391] on button "August 12" at bounding box center [1125, 390] width 50 height 23
click at [1222, 394] on select "*** **** *****" at bounding box center [1208, 390] width 52 height 24
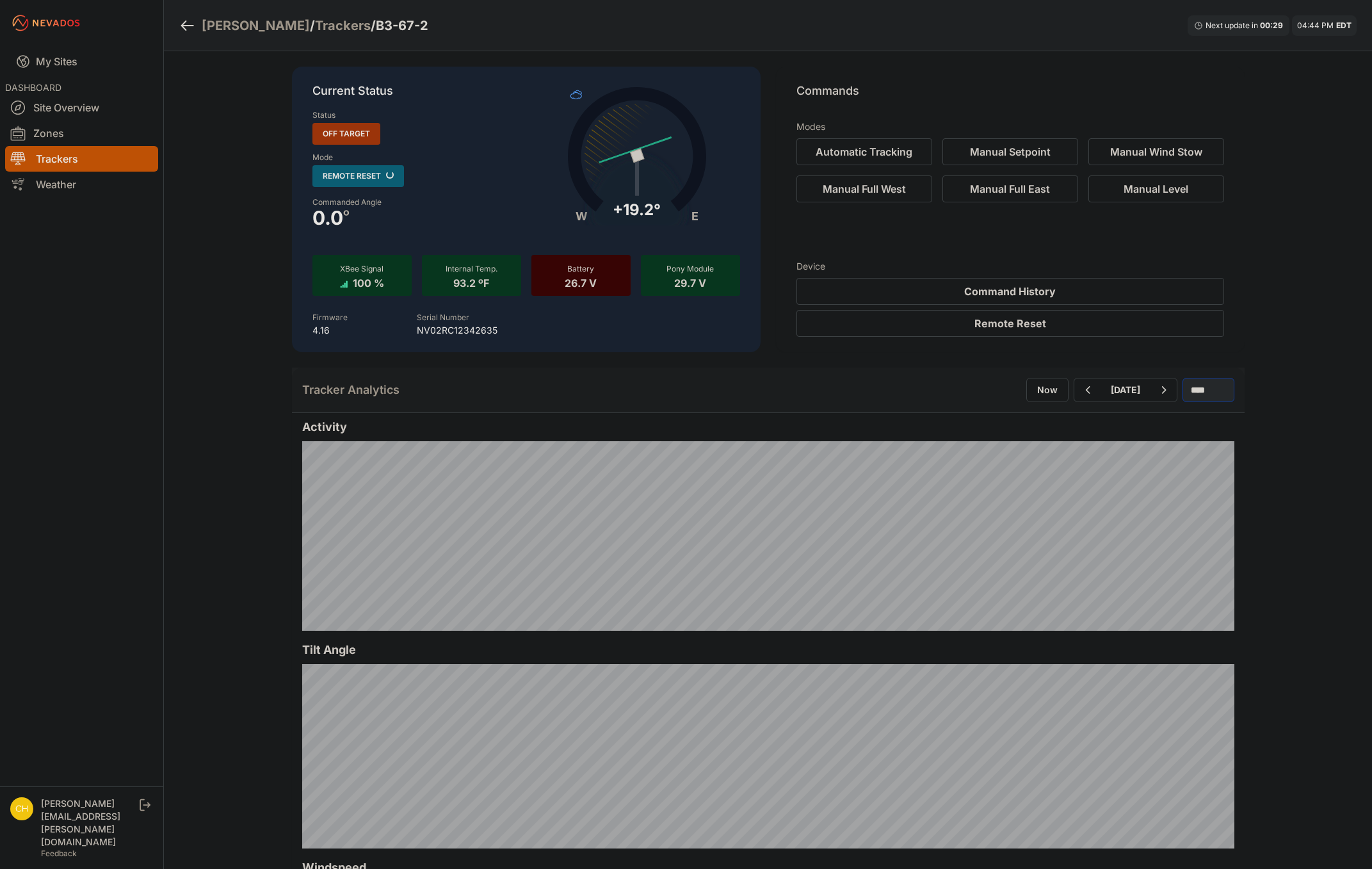
click at [1183, 378] on select "*** **** *****" at bounding box center [1208, 390] width 52 height 24
select select "******"
click at [1042, 393] on icon "button" at bounding box center [1049, 390] width 16 height 15
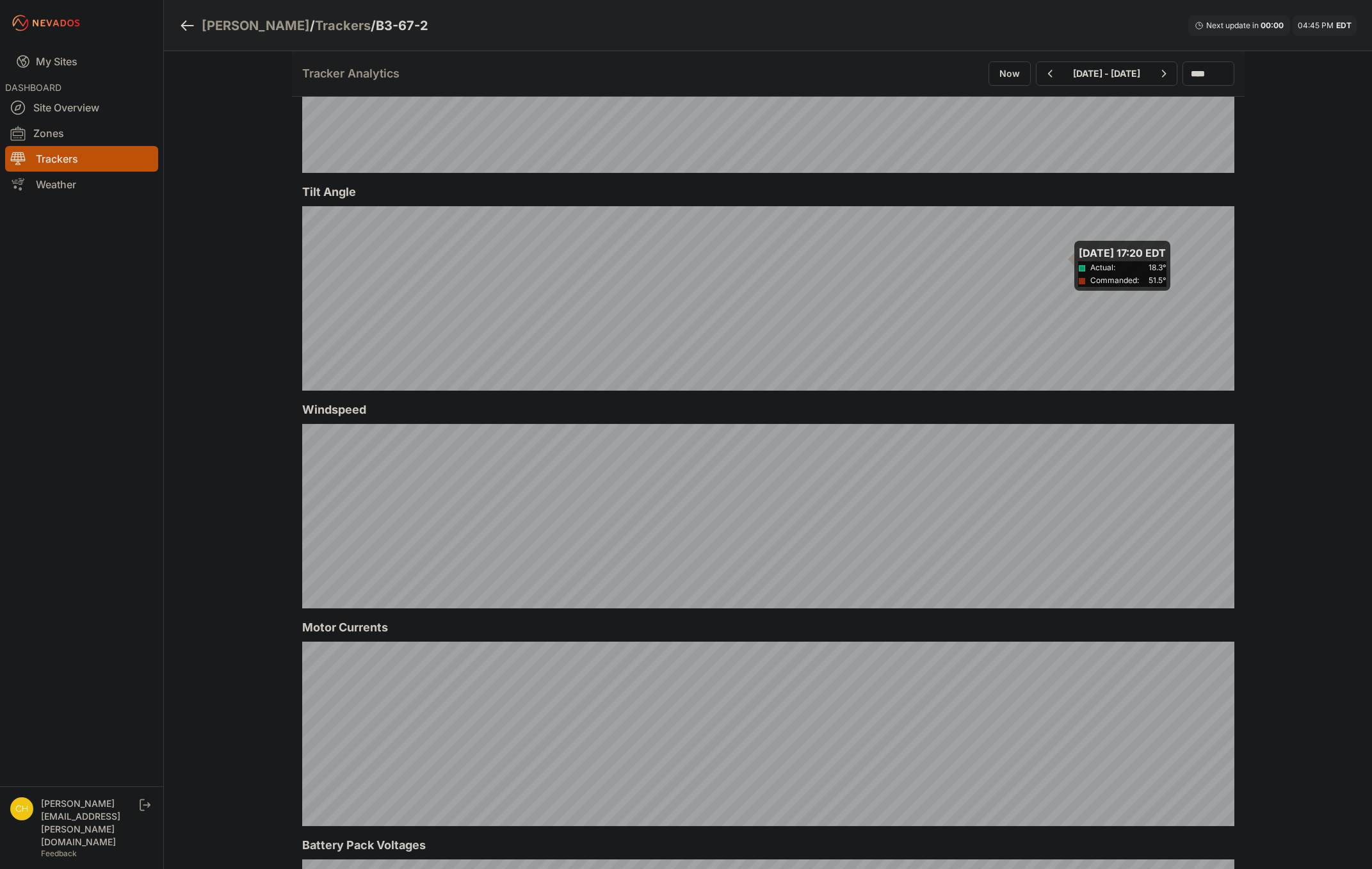
scroll to position [113, 0]
